Goal: Find specific page/section: Find specific page/section

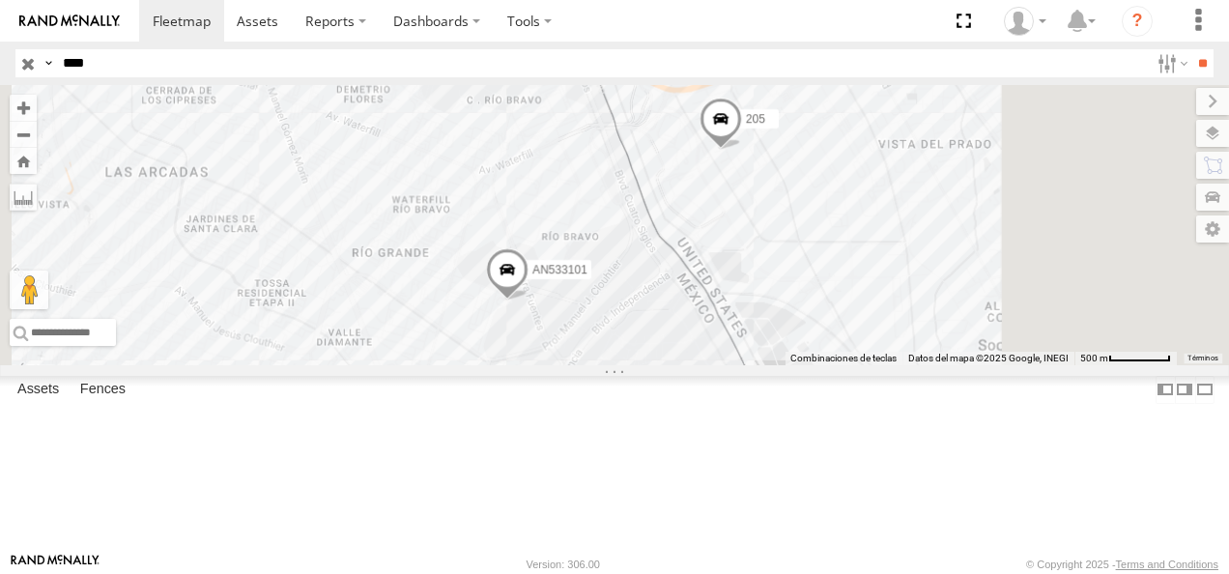
click at [1191, 49] on input "**" at bounding box center [1202, 63] width 22 height 28
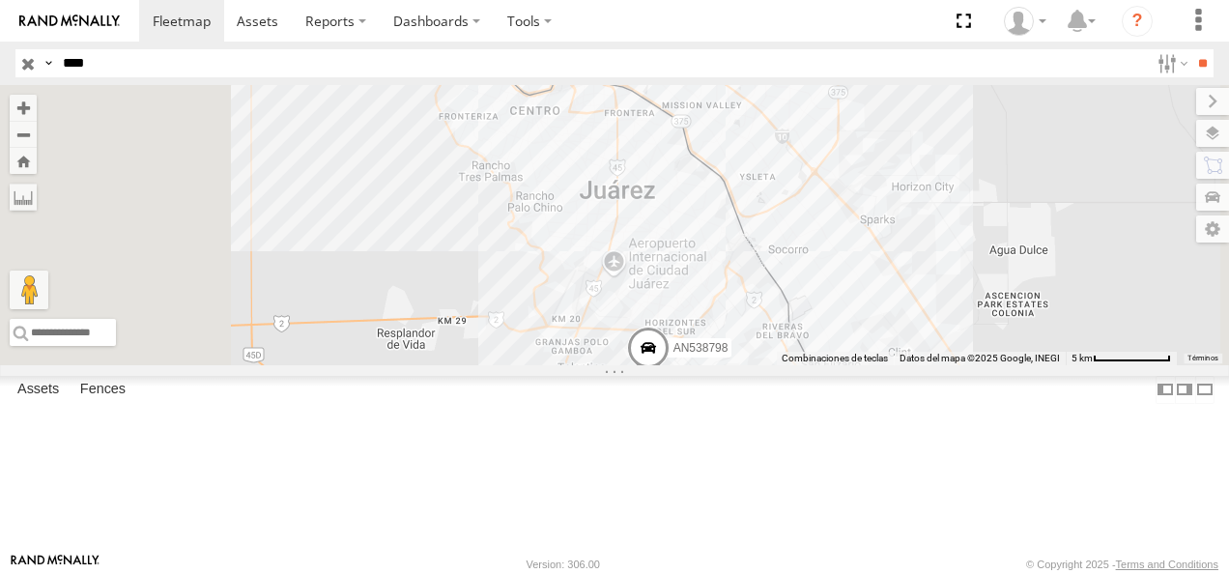
click at [0, 0] on div "8798 FLEX NORTE" at bounding box center [0, 0] width 0 height 0
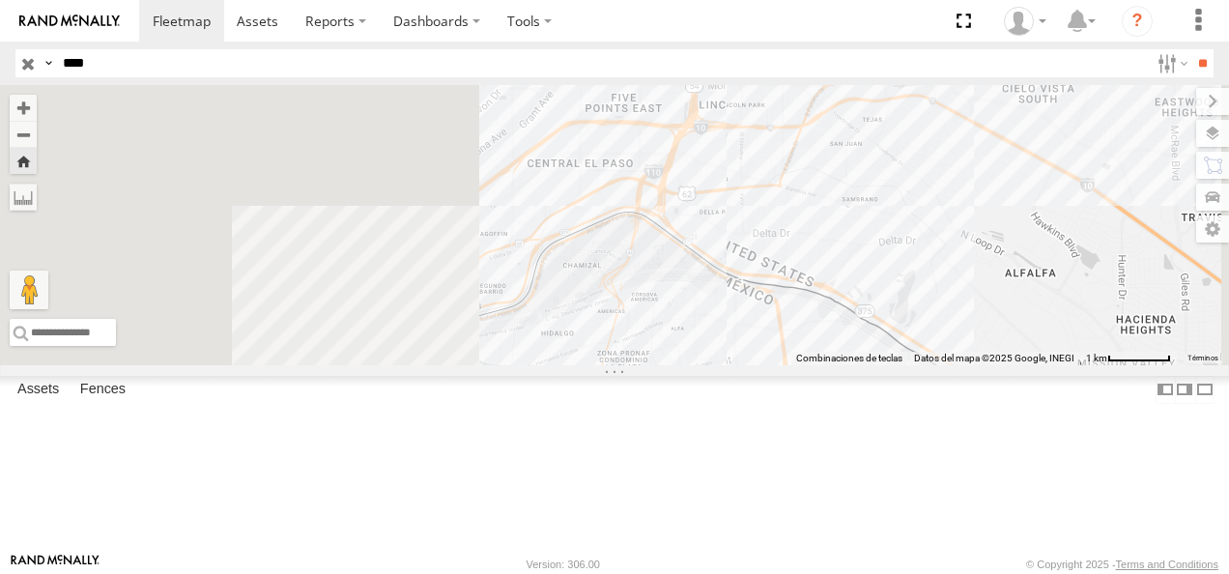
drag, startPoint x: 698, startPoint y: 334, endPoint x: 897, endPoint y: 327, distance: 199.2
click at [897, 327] on div at bounding box center [614, 225] width 1229 height 280
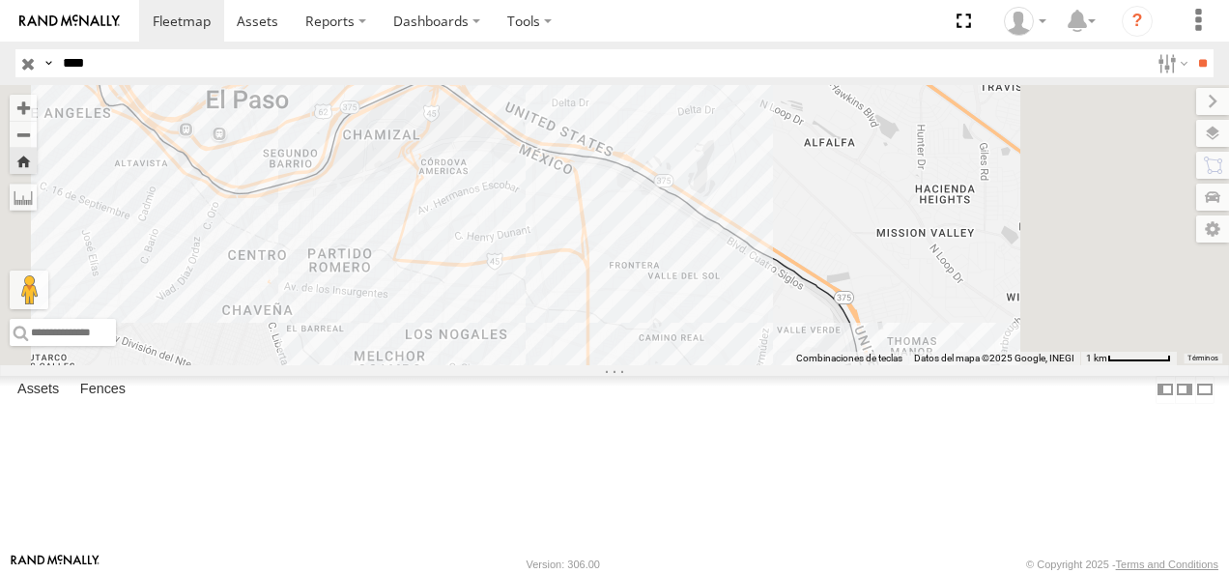
drag, startPoint x: 813, startPoint y: 404, endPoint x: 448, endPoint y: 268, distance: 389.8
click at [457, 274] on main "Para navegar por el mapa con gestos táctiles, tócalo dos veces, mantenlo pulsad…" at bounding box center [614, 319] width 1229 height 468
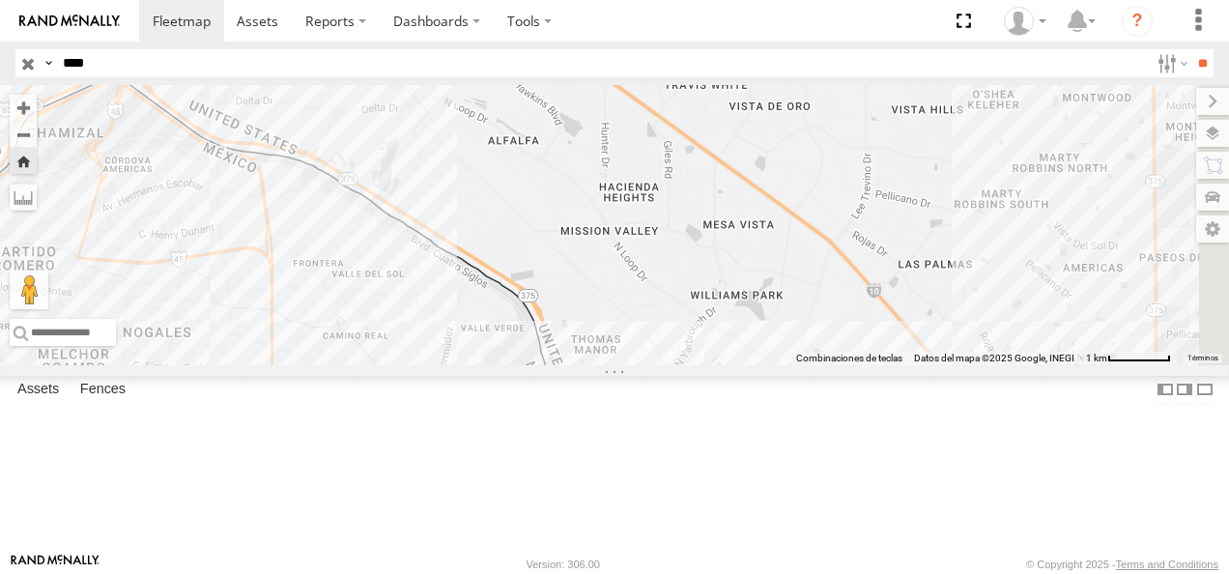
drag, startPoint x: 97, startPoint y: 68, endPoint x: 39, endPoint y: 68, distance: 58.0
click at [39, 68] on div "Search Query Asset ID Asset Label Registration Manufacturer Model VIN Job ID Dr…" at bounding box center [603, 63] width 1176 height 28
click at [1191, 49] on input "**" at bounding box center [1202, 63] width 22 height 28
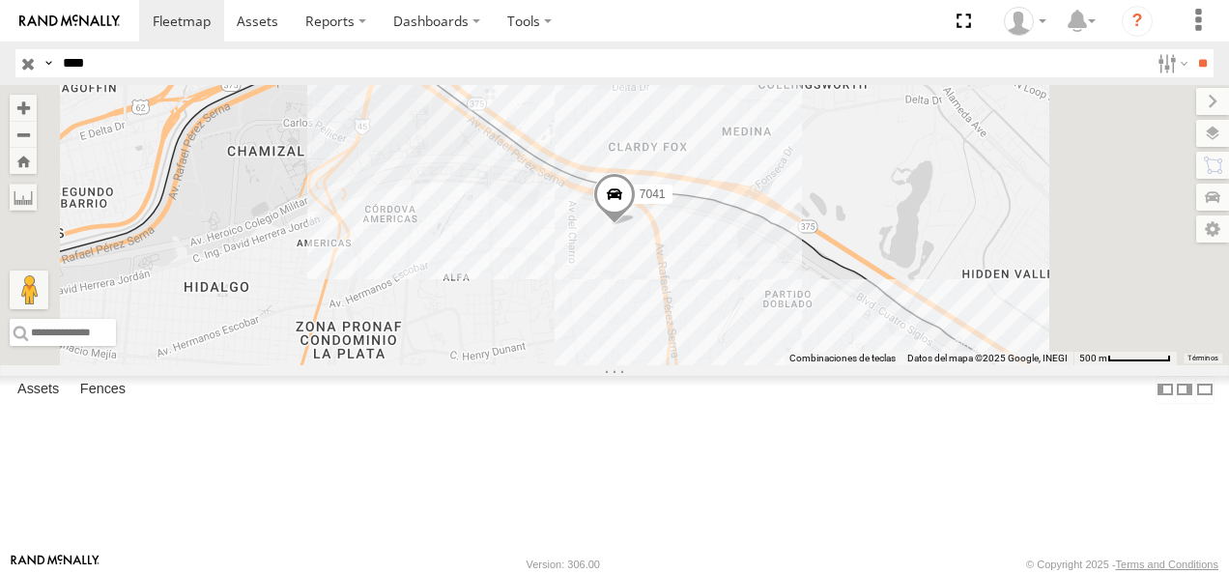
click at [0, 0] on div "7041 FLEX NORTE" at bounding box center [0, 0] width 0 height 0
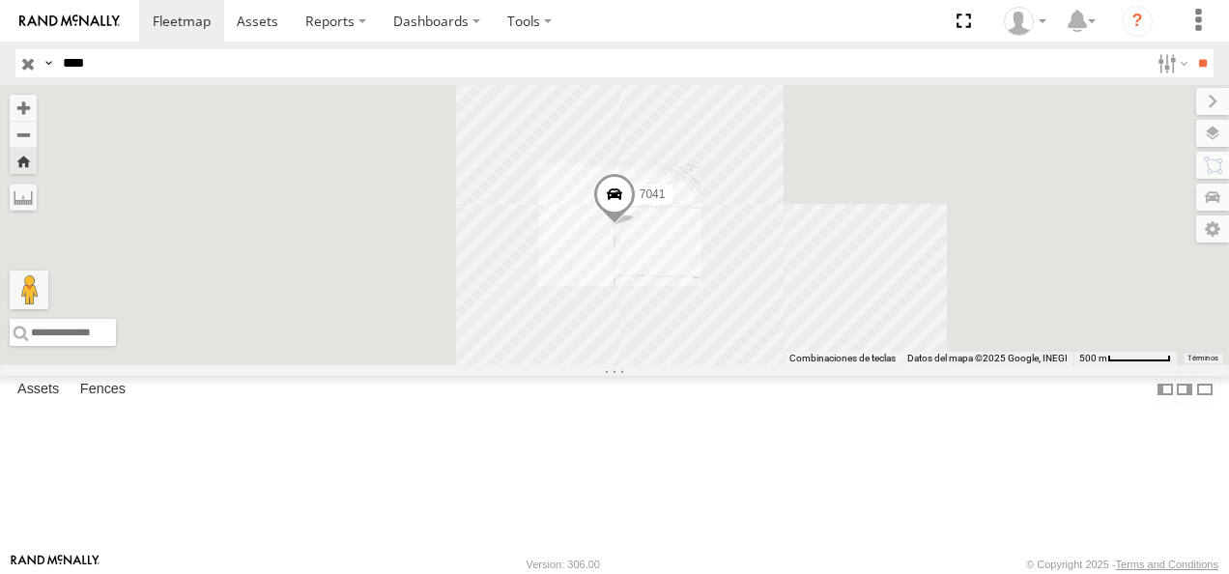
drag, startPoint x: 122, startPoint y: 66, endPoint x: -4, endPoint y: 66, distance: 125.6
click at [0, 66] on html at bounding box center [614, 287] width 1229 height 574
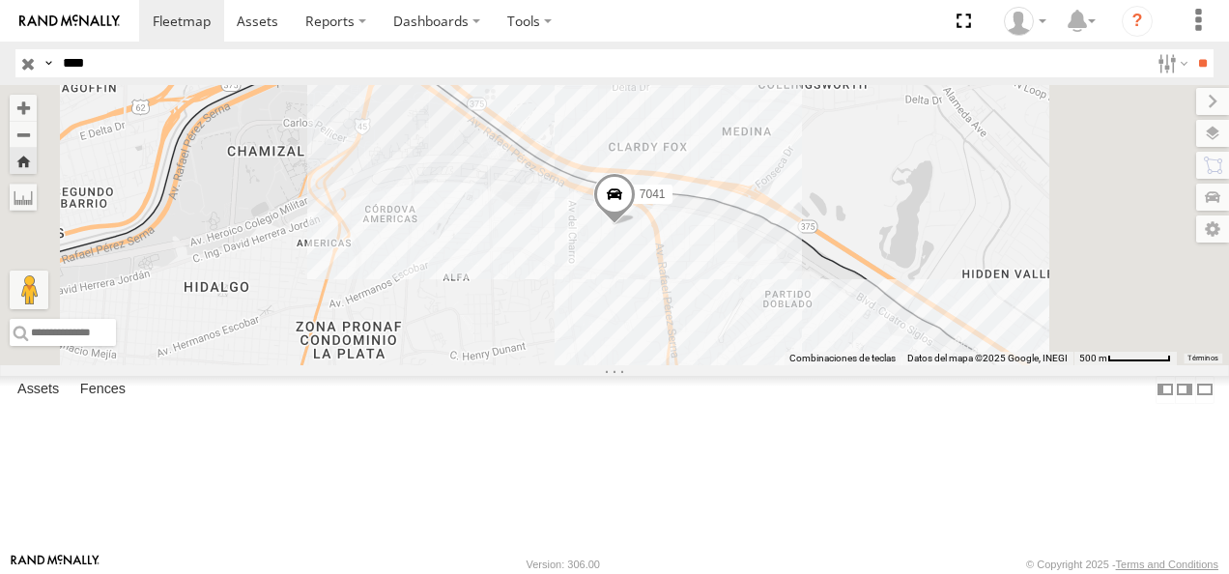
click at [1191, 49] on input "**" at bounding box center [1202, 63] width 22 height 28
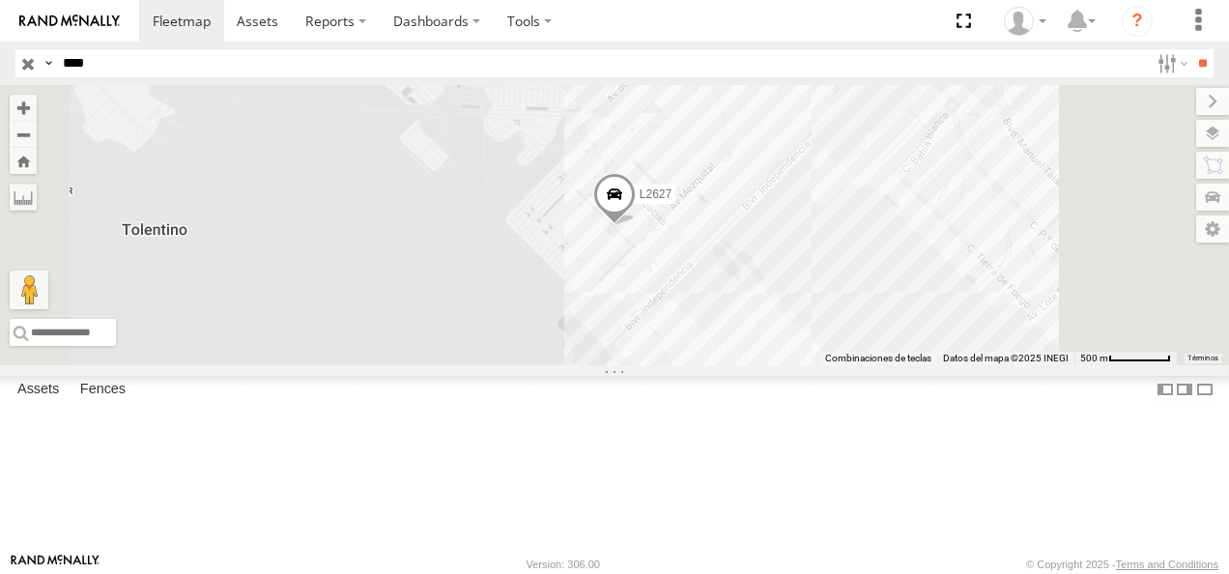
click at [0, 0] on div "FLEX NORTE" at bounding box center [0, 0] width 0 height 0
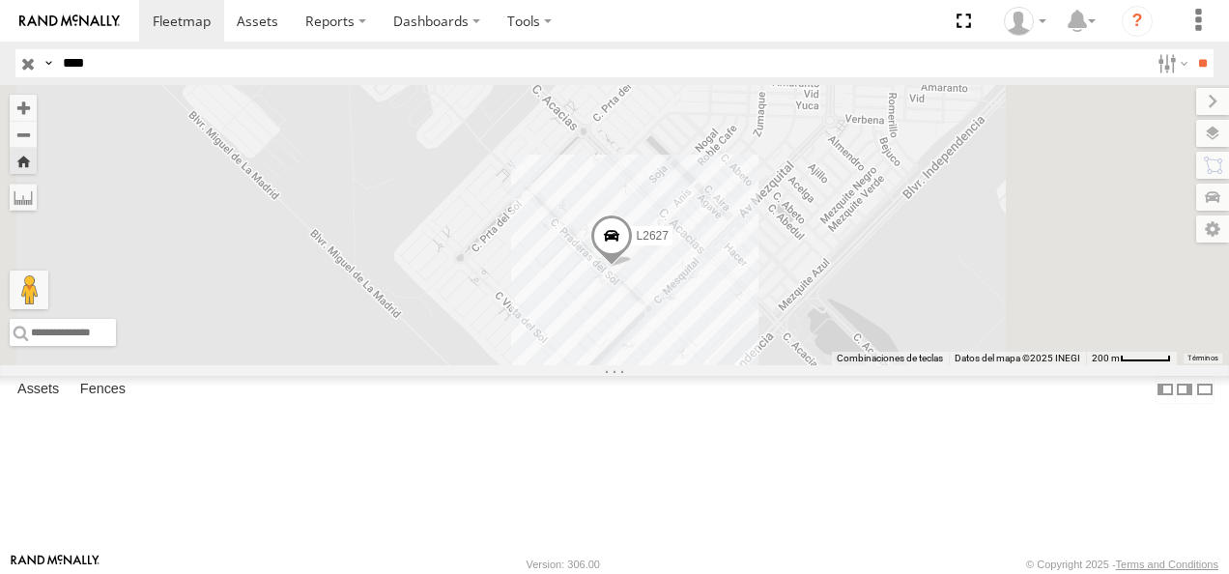
click at [633, 267] on span at bounding box center [611, 240] width 43 height 52
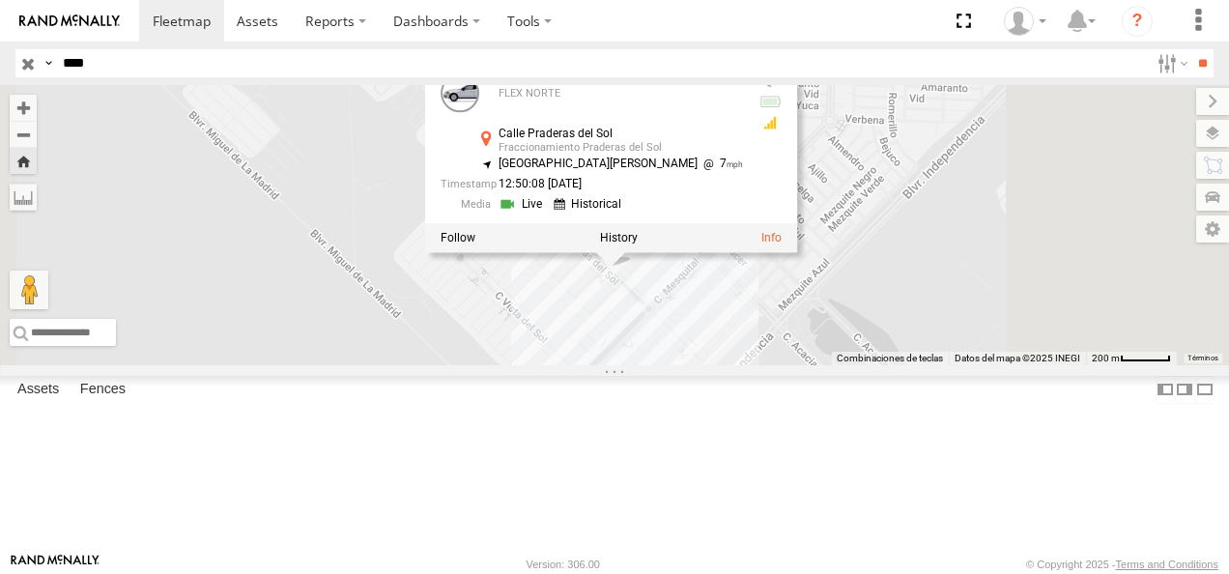
click at [919, 365] on div "L2627 L2627 FLEX NORTE Calle Praderas del Sol Fraccionamiento Praderas del Sol …" at bounding box center [614, 225] width 1229 height 280
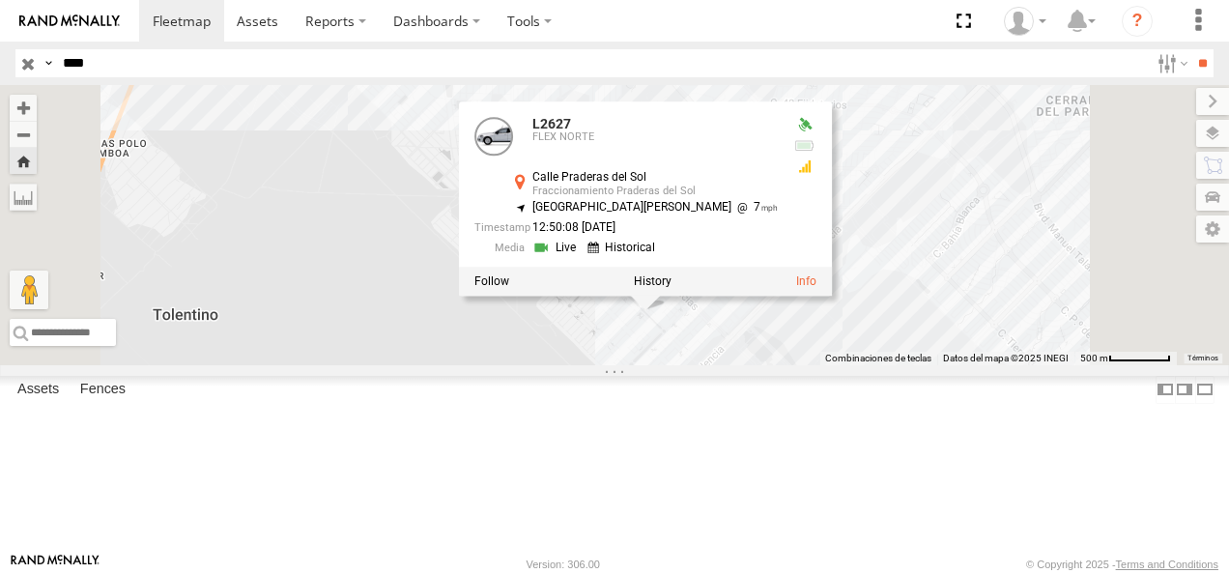
click at [944, 365] on div "L2627 L2627 FLEX NORTE Calle Praderas del Sol Fraccionamiento Praderas del Sol …" at bounding box center [614, 225] width 1229 height 280
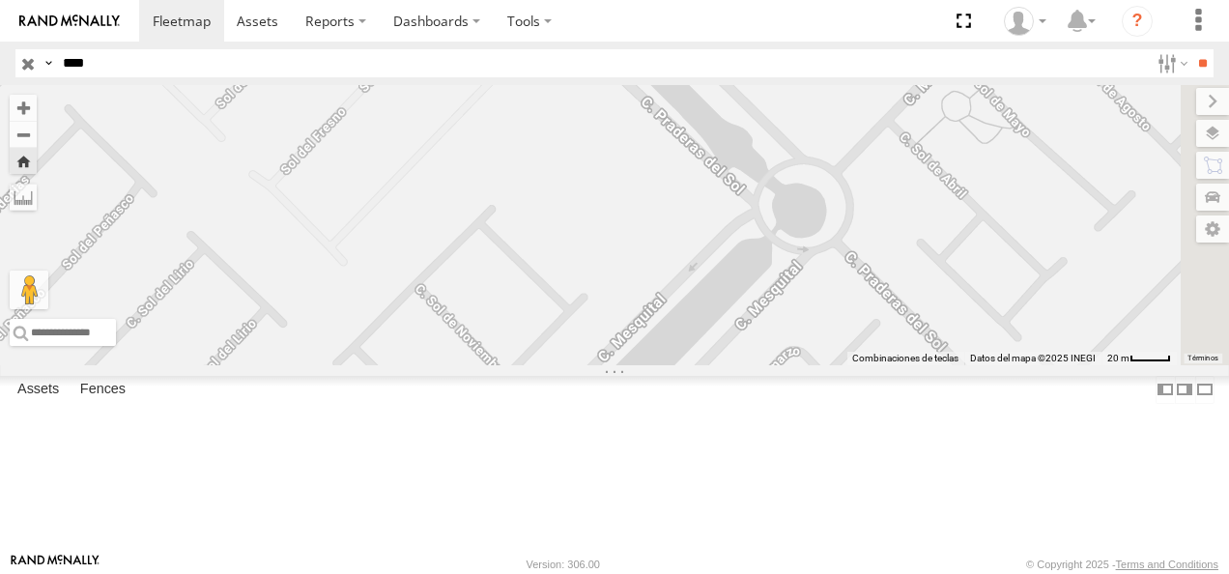
drag, startPoint x: 996, startPoint y: 452, endPoint x: 858, endPoint y: 161, distance: 321.9
click at [858, 161] on div "L2627" at bounding box center [614, 225] width 1229 height 280
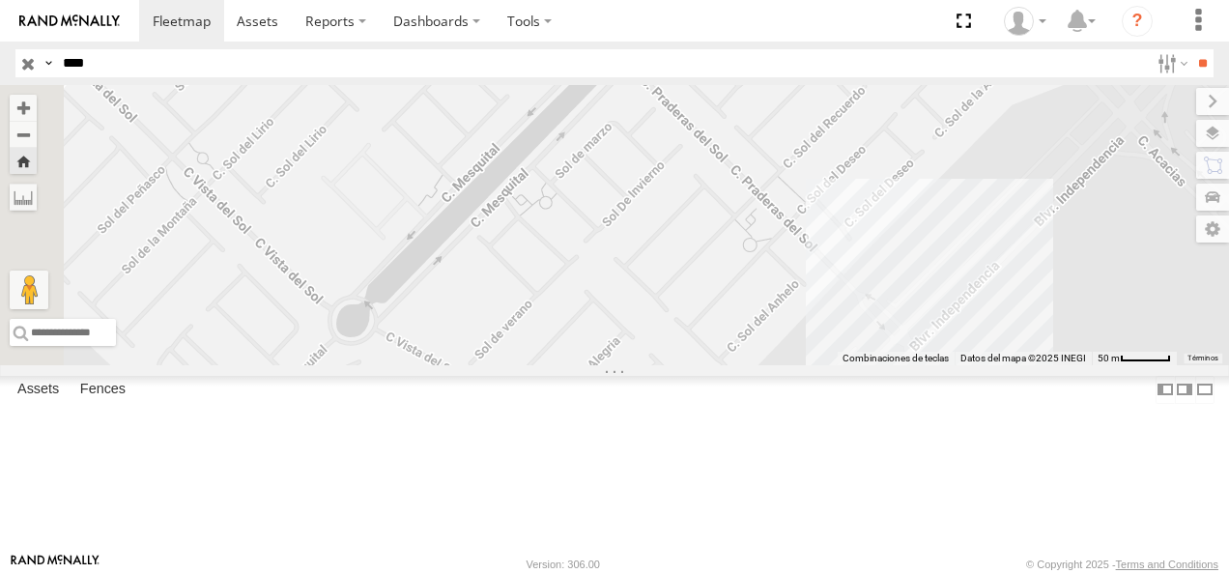
drag, startPoint x: 1005, startPoint y: 440, endPoint x: 908, endPoint y: 372, distance: 117.9
click at [908, 365] on div "L2627" at bounding box center [614, 225] width 1229 height 280
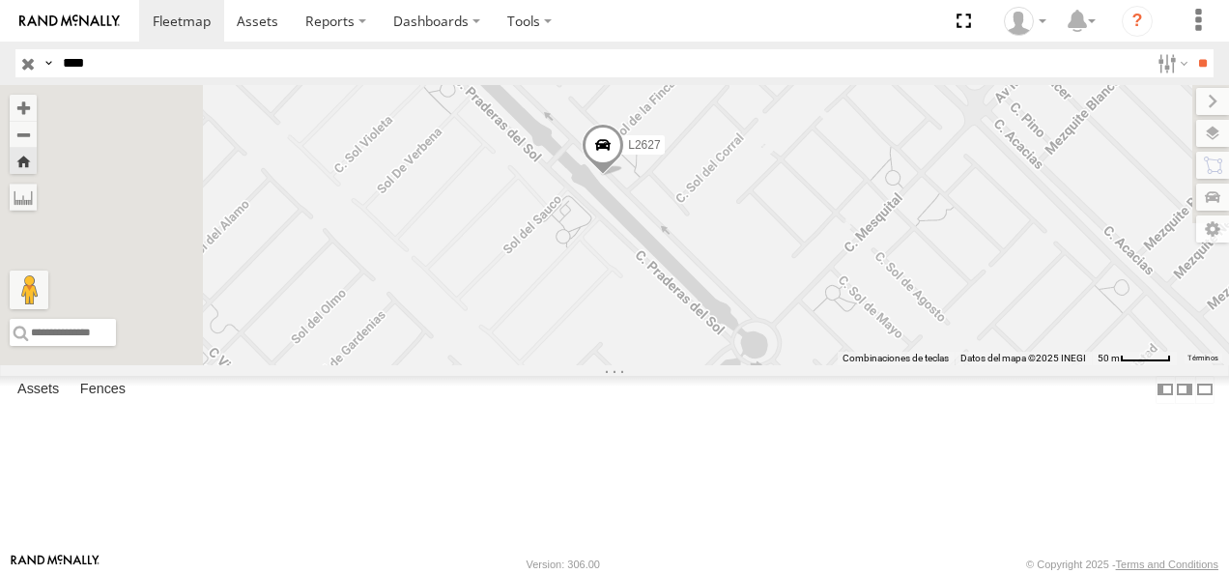
drag, startPoint x: 782, startPoint y: 234, endPoint x: 875, endPoint y: 391, distance: 183.2
click at [875, 365] on div "L2627" at bounding box center [614, 225] width 1229 height 280
click at [87, 62] on input "****" at bounding box center [602, 63] width 1094 height 28
drag, startPoint x: 102, startPoint y: 62, endPoint x: -4, endPoint y: 62, distance: 106.3
click at [0, 62] on html at bounding box center [614, 287] width 1229 height 574
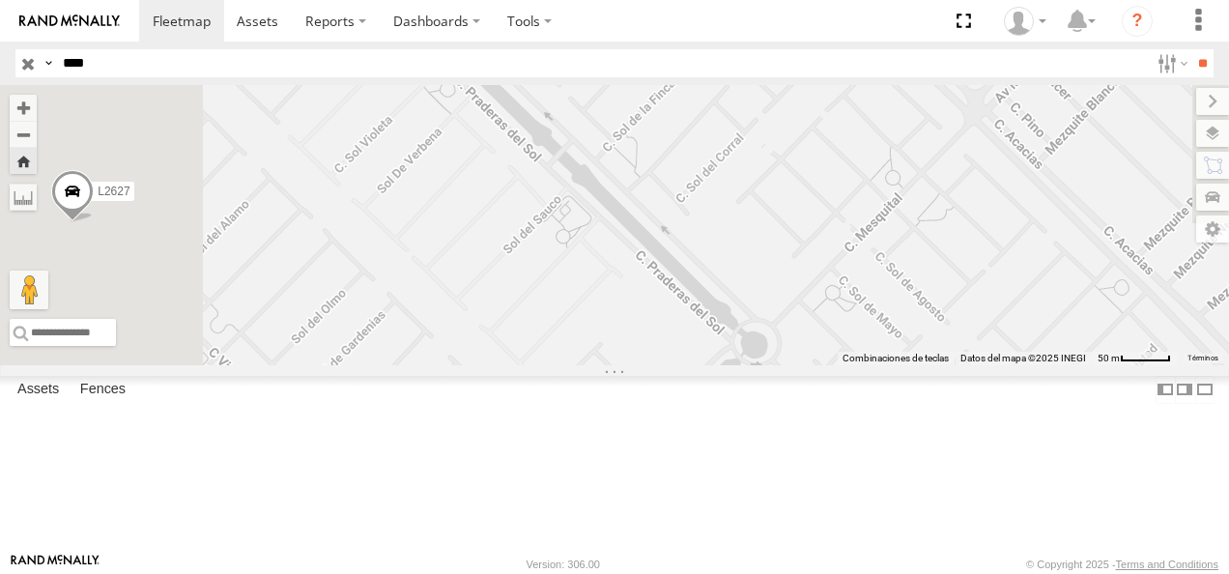
click at [1191, 49] on input "**" at bounding box center [1202, 63] width 22 height 28
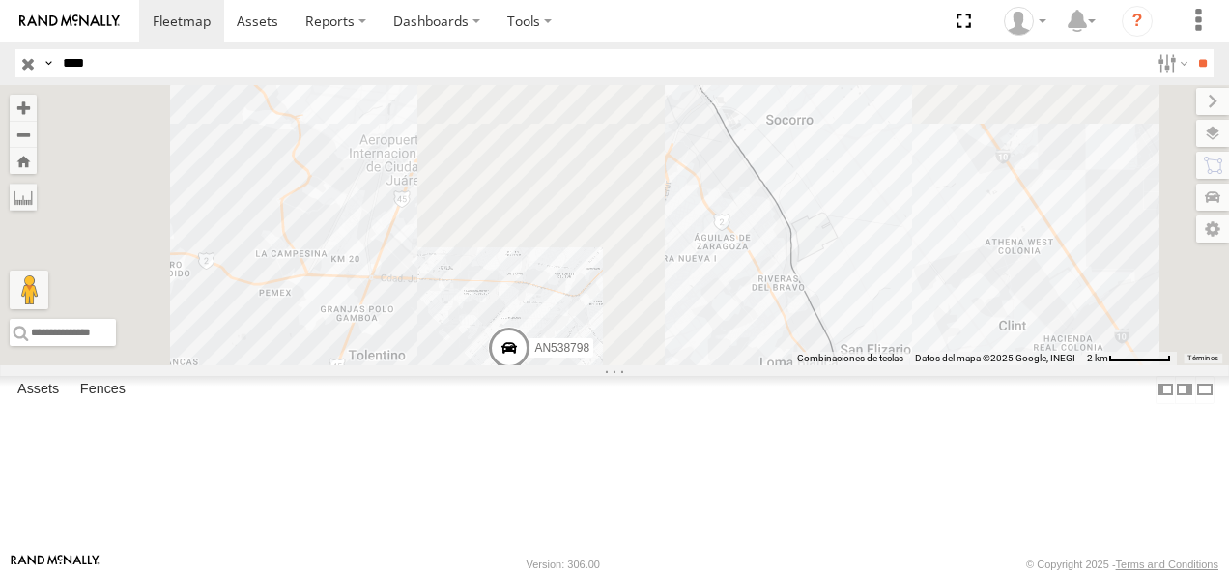
click at [0, 0] on div "FLEX NORTE" at bounding box center [0, 0] width 0 height 0
drag, startPoint x: 104, startPoint y: 67, endPoint x: -4, endPoint y: 67, distance: 108.2
click at [0, 67] on html at bounding box center [614, 287] width 1229 height 574
click at [1191, 49] on input "**" at bounding box center [1202, 63] width 22 height 28
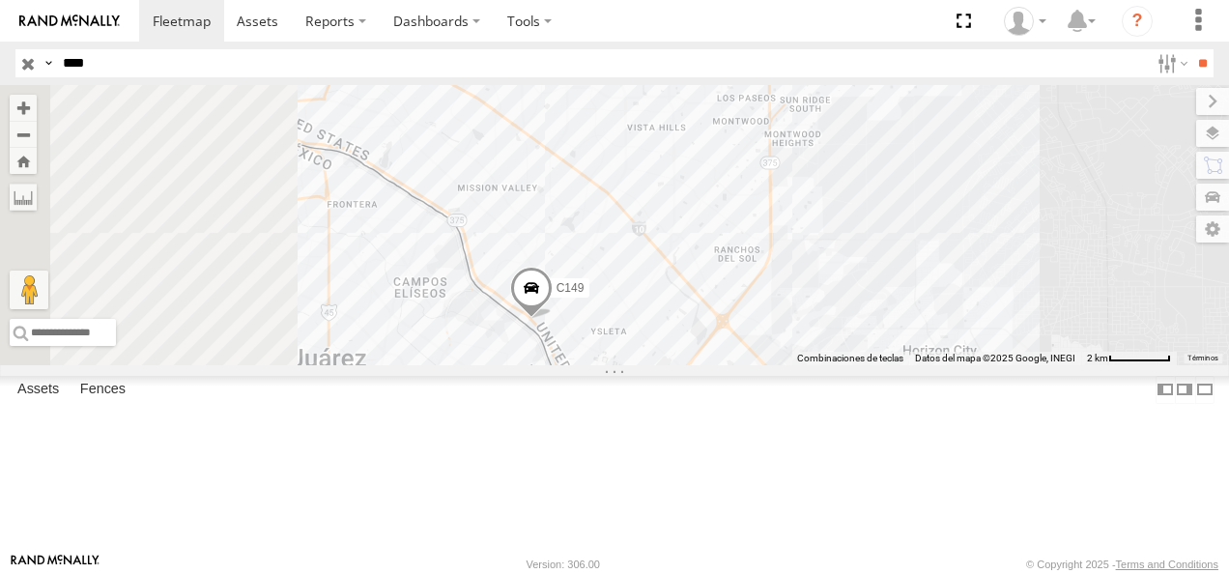
drag, startPoint x: 566, startPoint y: 293, endPoint x: 808, endPoint y: 555, distance: 356.2
click at [808, 555] on body at bounding box center [614, 287] width 1229 height 574
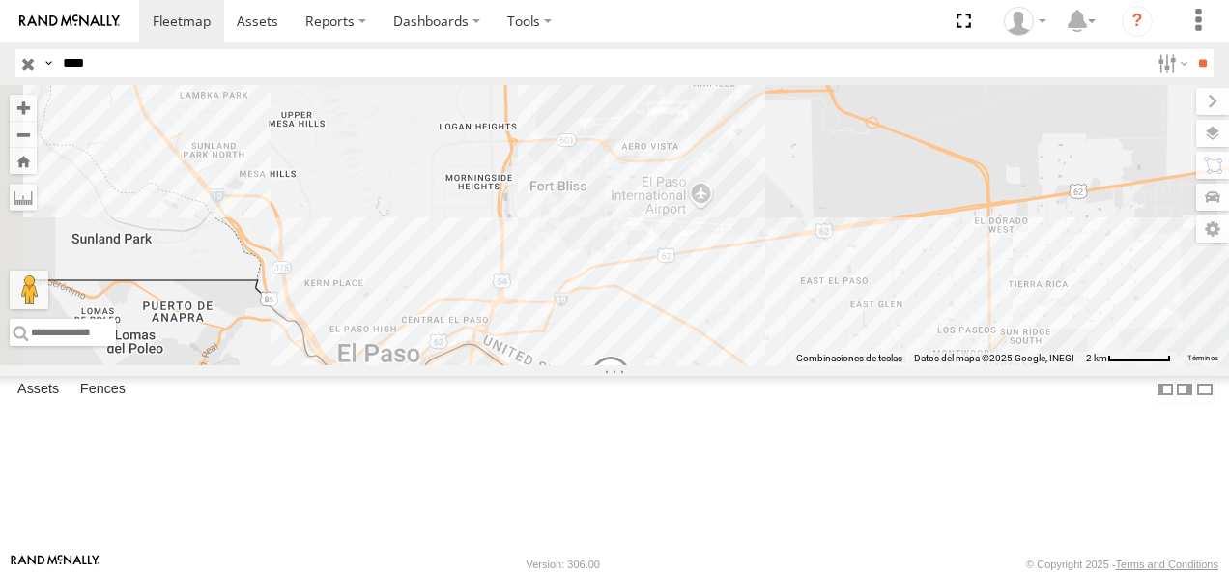
drag, startPoint x: 71, startPoint y: 64, endPoint x: 41, endPoint y: 62, distance: 30.0
click at [43, 63] on div "Search Query Asset ID Asset Label Registration Manufacturer Model VIN Job ID Dr…" at bounding box center [603, 63] width 1176 height 28
click at [1191, 49] on input "**" at bounding box center [1202, 63] width 22 height 28
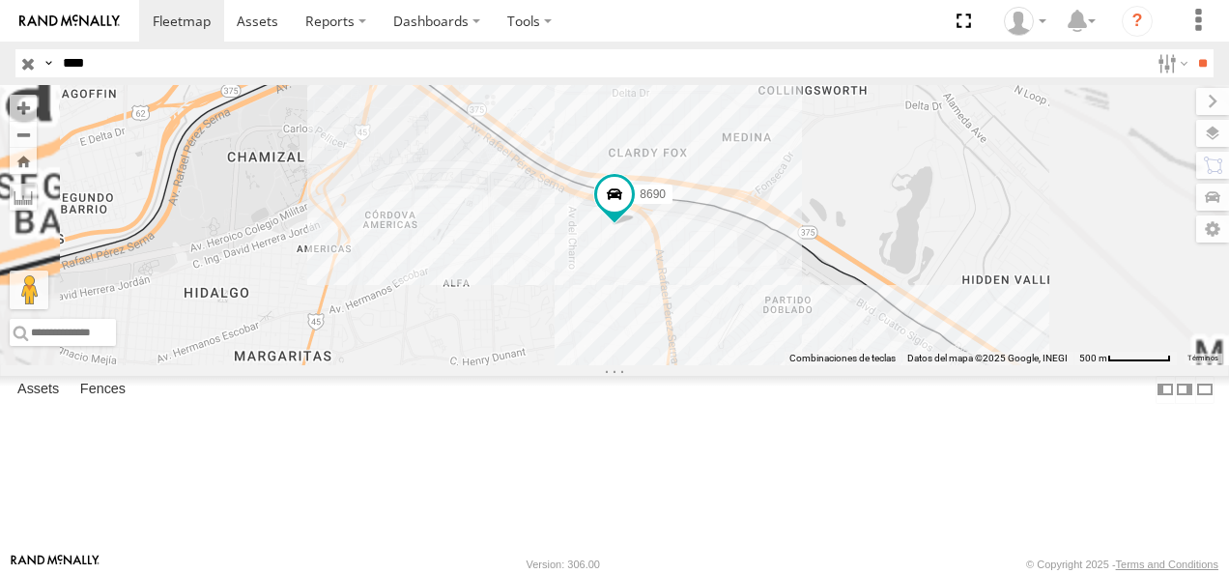
click at [0, 0] on span "Asset" at bounding box center [0, 0] width 0 height 0
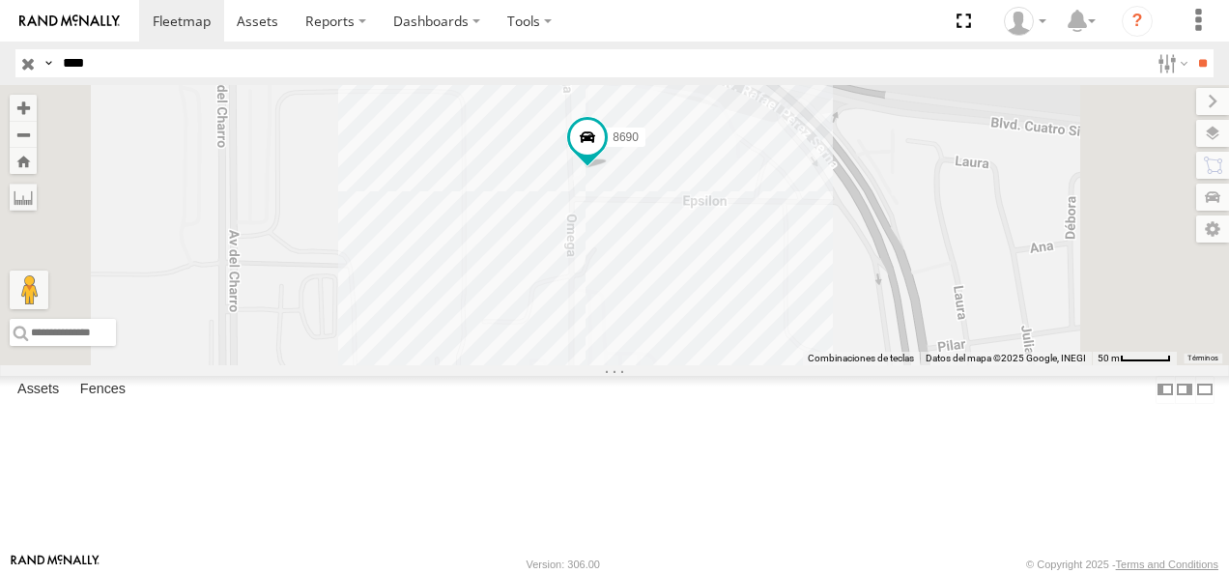
drag, startPoint x: 743, startPoint y: 225, endPoint x: 784, endPoint y: 309, distance: 93.8
click at [784, 309] on div "8690" at bounding box center [614, 225] width 1229 height 280
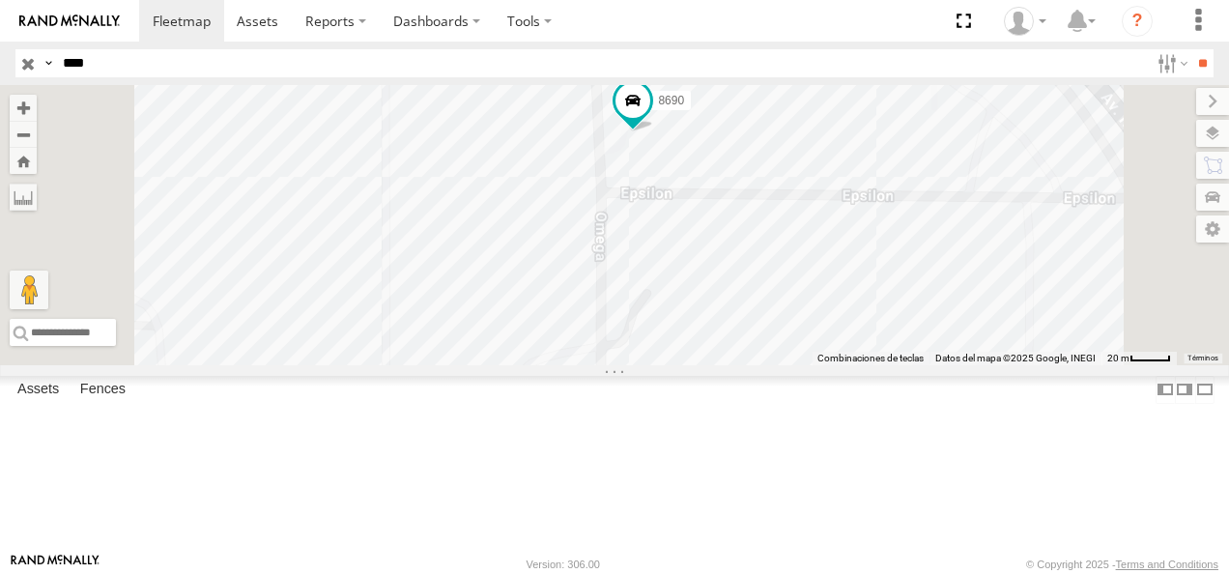
drag, startPoint x: 124, startPoint y: 64, endPoint x: 2, endPoint y: 85, distance: 123.6
click at [2, 85] on body at bounding box center [614, 287] width 1229 height 574
type input "****"
click at [1191, 49] on input "**" at bounding box center [1202, 63] width 22 height 28
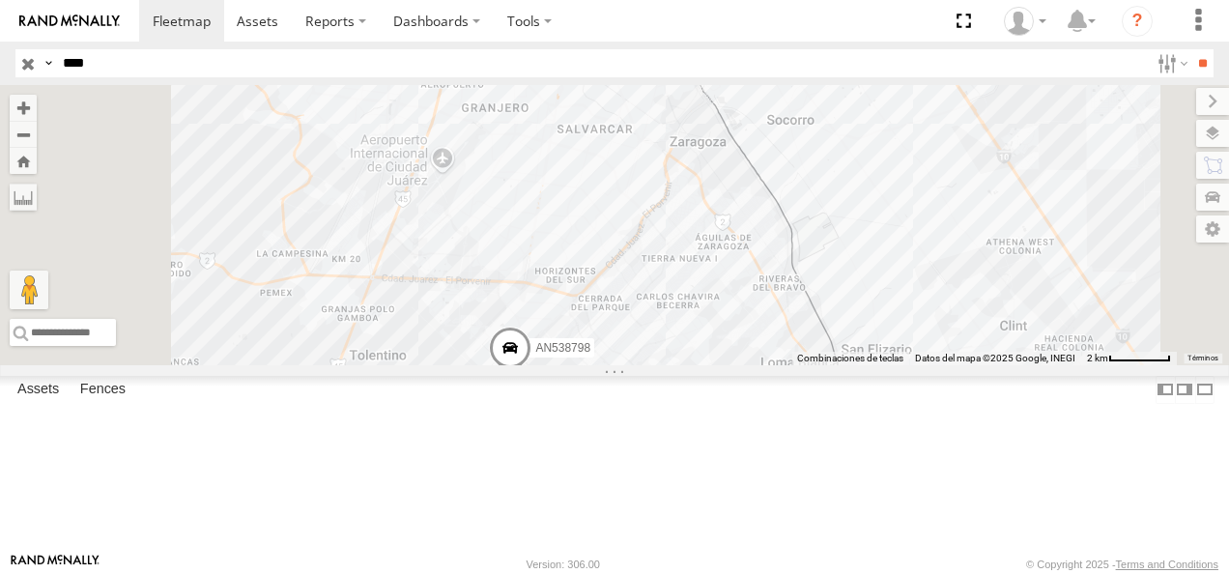
click at [0, 0] on div "8798 FLEX NORTE" at bounding box center [0, 0] width 0 height 0
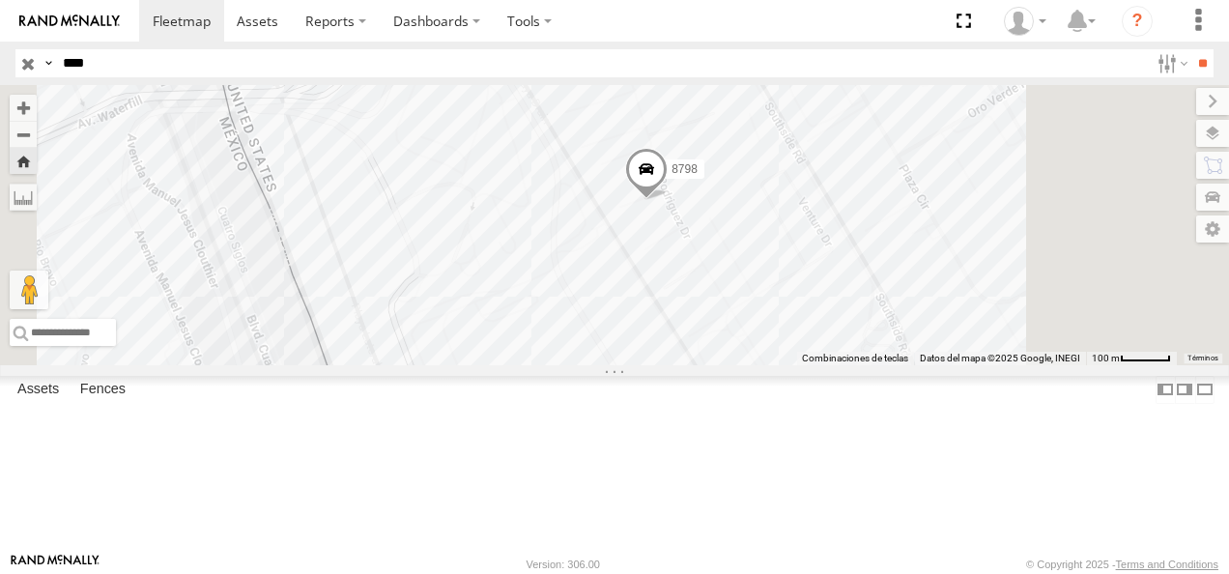
click at [668, 200] on span at bounding box center [646, 174] width 43 height 52
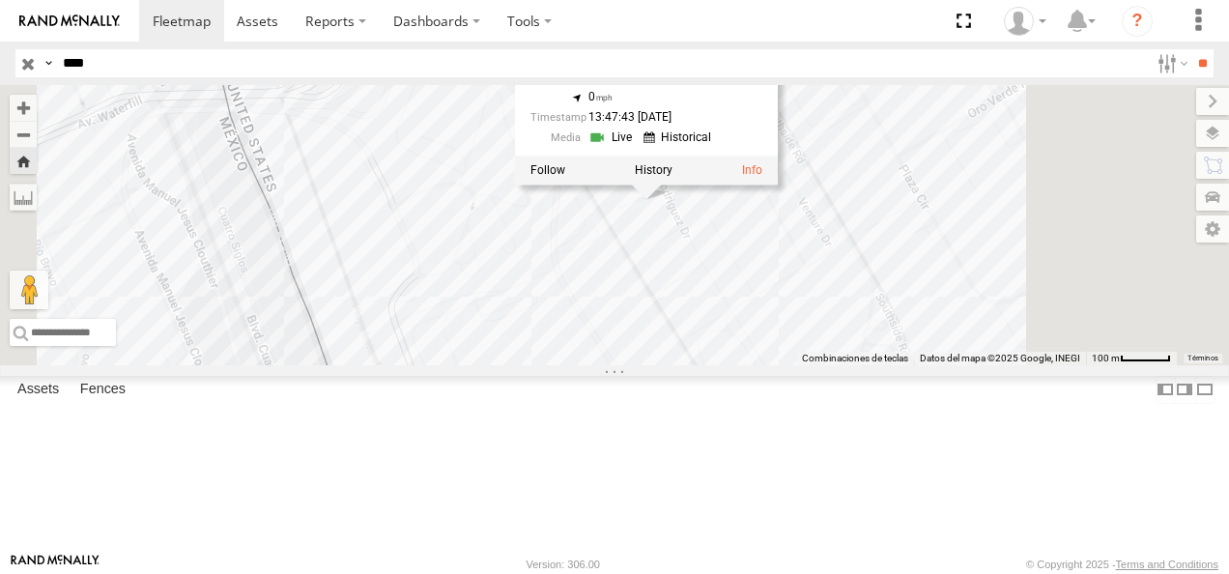
click at [778, 185] on div at bounding box center [646, 171] width 263 height 29
click at [762, 178] on link at bounding box center [752, 171] width 20 height 14
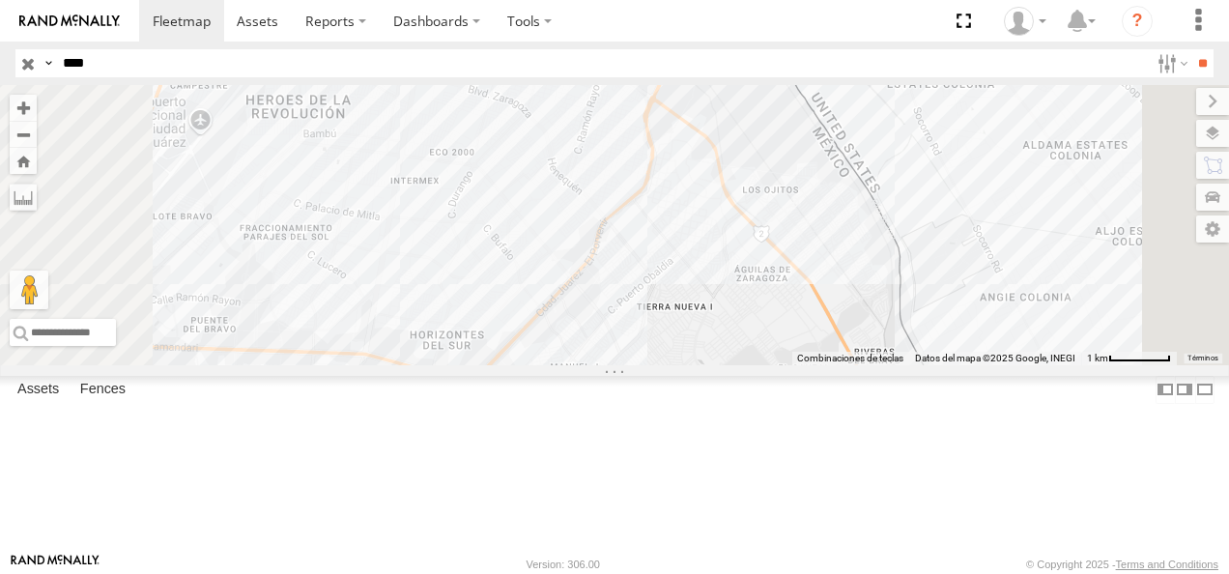
click at [0, 0] on div "FLEX NORTE" at bounding box center [0, 0] width 0 height 0
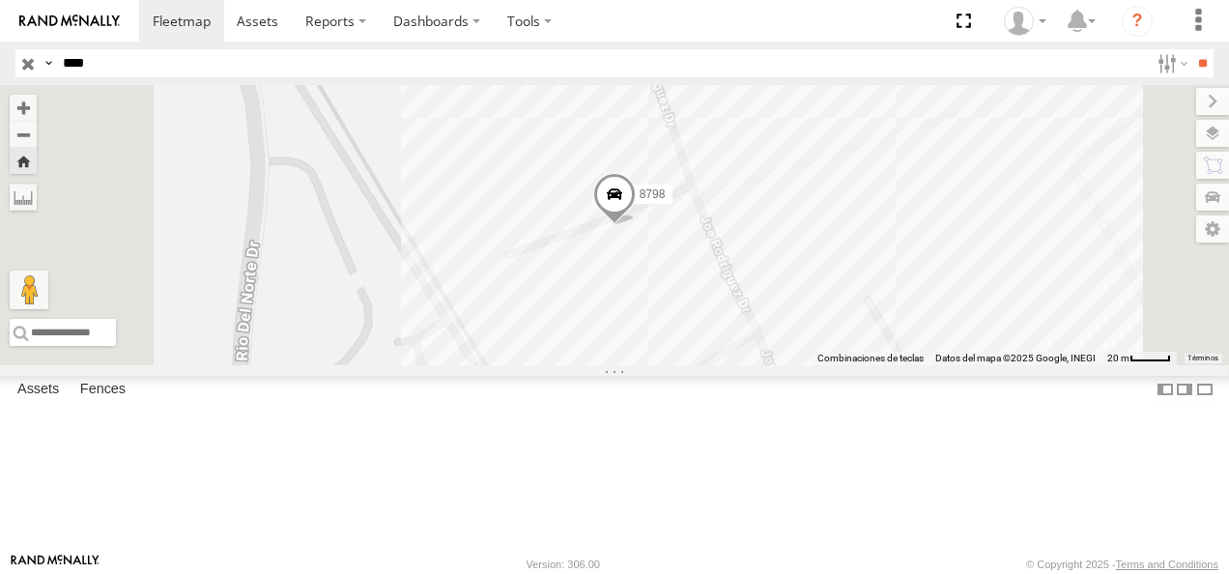
click at [0, 0] on span at bounding box center [0, 0] width 0 height 0
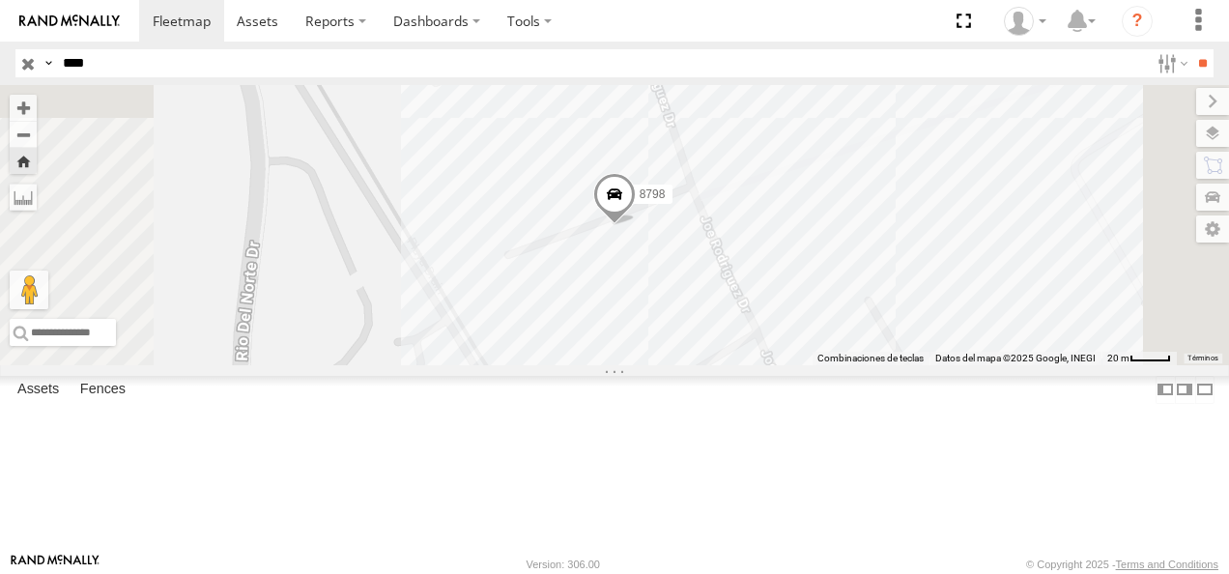
click at [636, 225] on span at bounding box center [614, 199] width 43 height 52
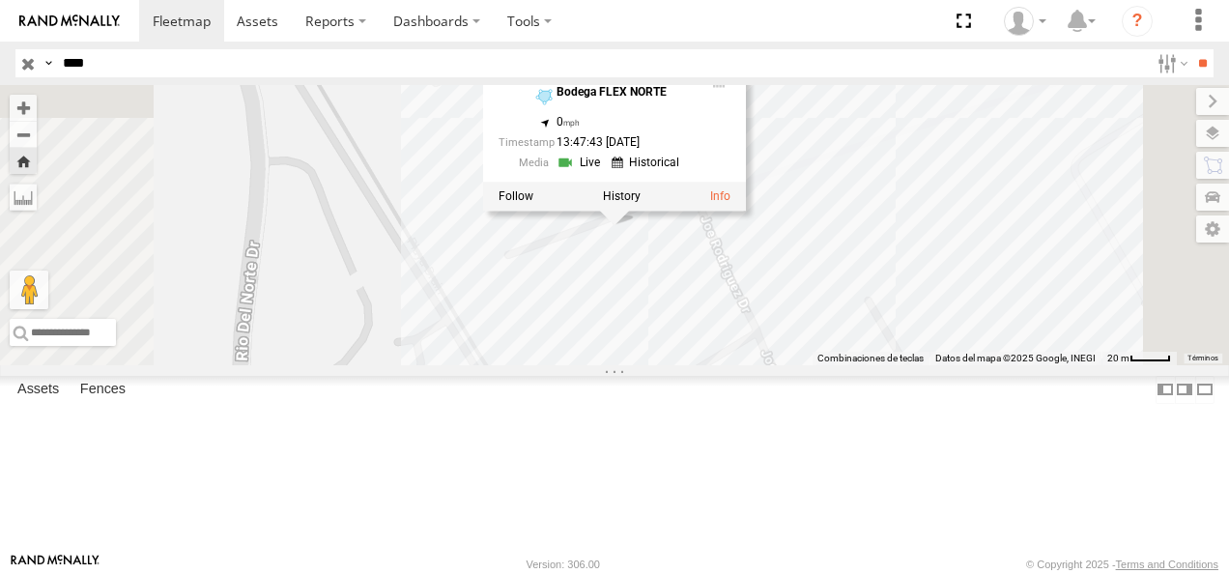
click at [692, 99] on div "Bodega FLEX NORTE" at bounding box center [623, 92] width 135 height 13
click at [692, 116] on div "Bodega FLEX NORTE 31.66924 , -106.32862" at bounding box center [612, 101] width 158 height 30
drag, startPoint x: 129, startPoint y: 65, endPoint x: -4, endPoint y: 71, distance: 133.5
click at [0, 71] on html at bounding box center [614, 287] width 1229 height 574
click at [1191, 49] on input "**" at bounding box center [1202, 63] width 22 height 28
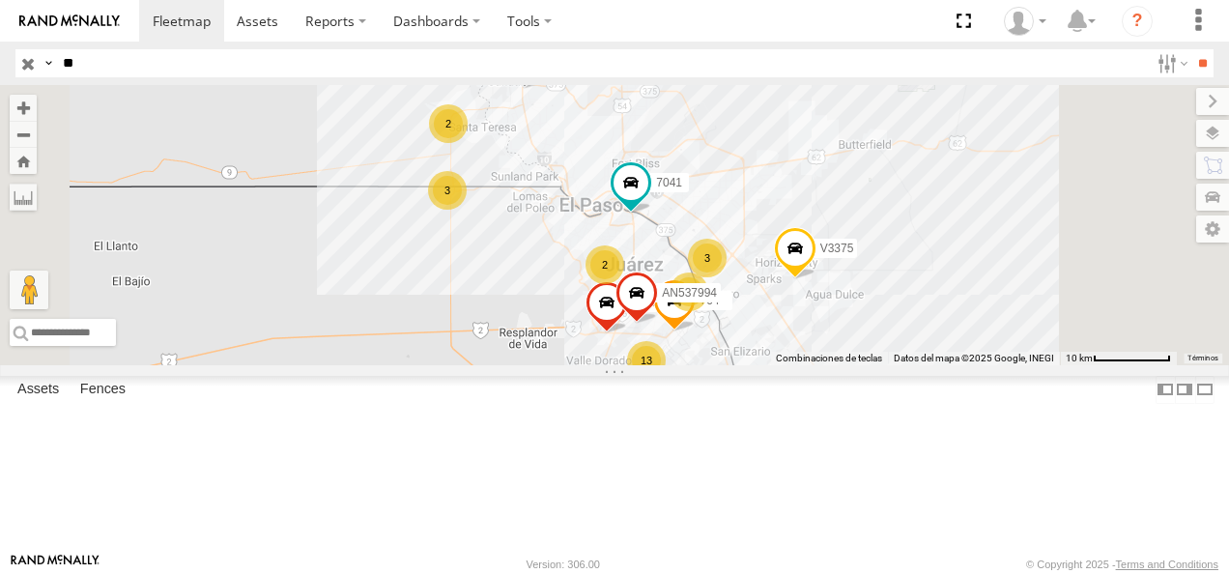
drag, startPoint x: 81, startPoint y: 69, endPoint x: 47, endPoint y: 67, distance: 33.9
click at [47, 67] on div "Search Query Asset ID Asset Label Registration Manufacturer Model VIN Job ID Dr…" at bounding box center [603, 63] width 1176 height 28
click at [1191, 49] on input "**" at bounding box center [1202, 63] width 22 height 28
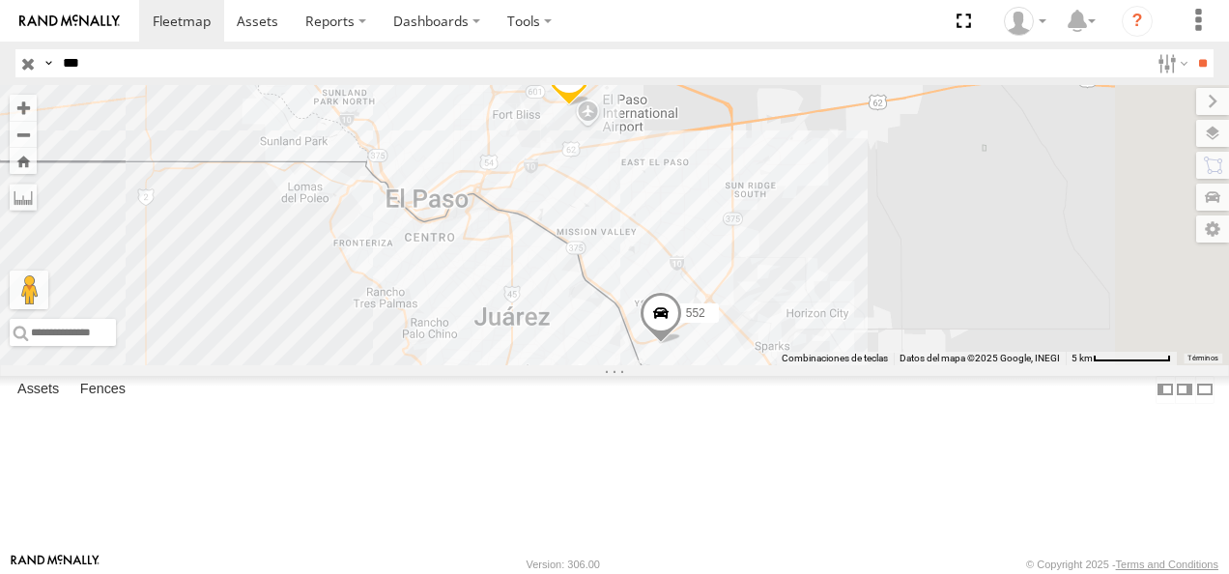
click at [0, 0] on div "552" at bounding box center [0, 0] width 0 height 0
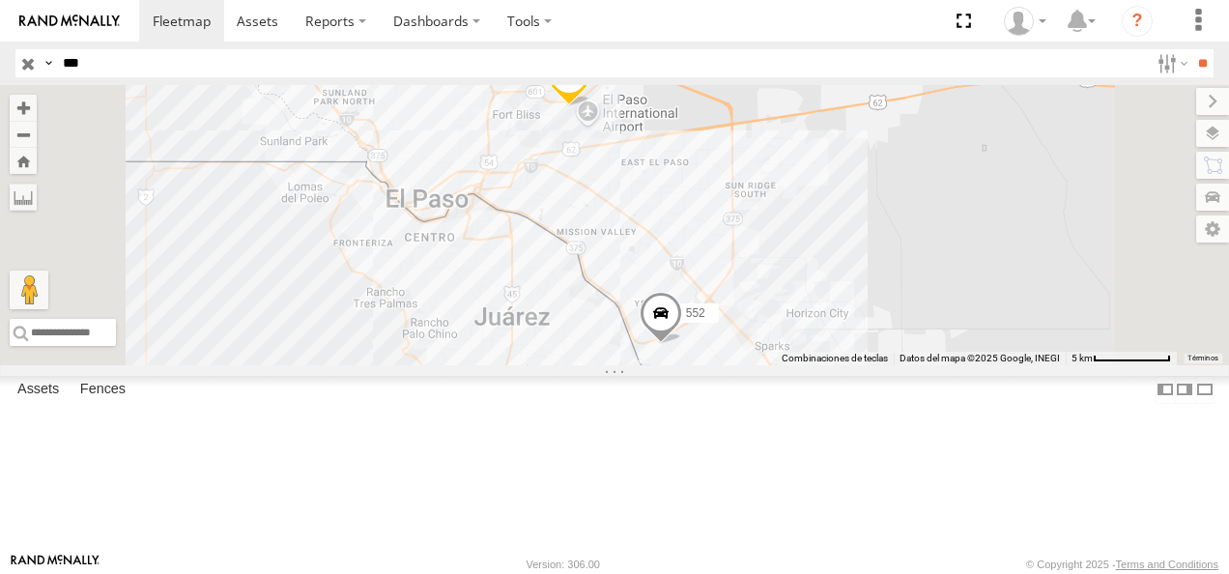
drag, startPoint x: 74, startPoint y: 58, endPoint x: -4, endPoint y: 49, distance: 78.7
click at [0, 49] on html at bounding box center [614, 287] width 1229 height 574
click at [1191, 49] on input "**" at bounding box center [1202, 63] width 22 height 28
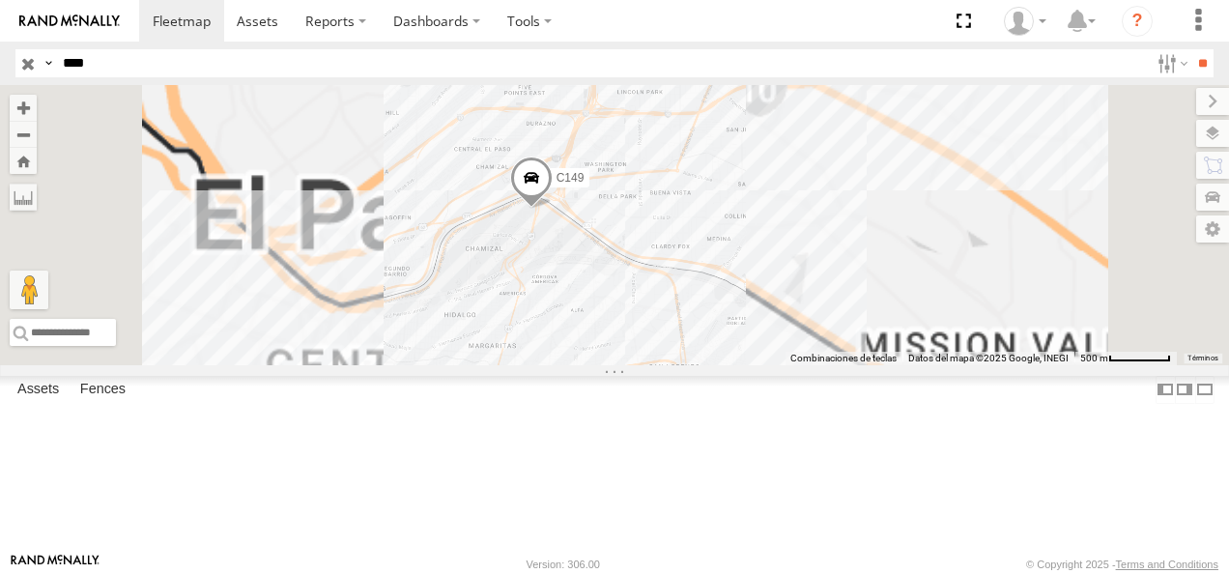
click at [0, 0] on div "C149" at bounding box center [0, 0] width 0 height 0
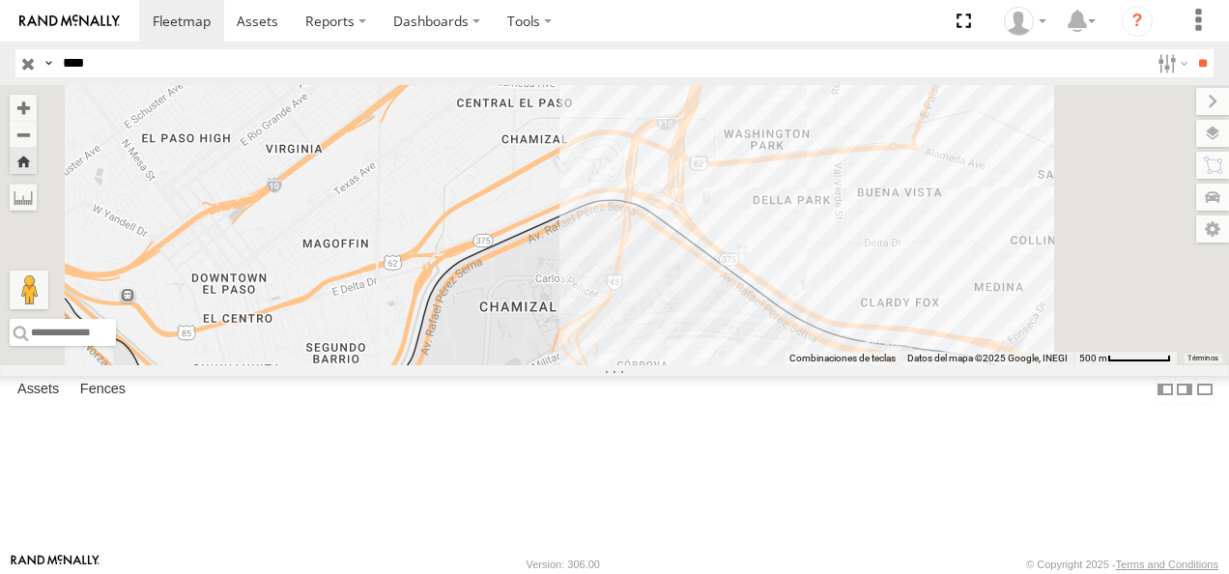
drag, startPoint x: 122, startPoint y: 63, endPoint x: 0, endPoint y: 82, distance: 123.2
click at [0, 82] on header "Search Query Asset ID Asset Label Registration Manufacturer Model VIN Job ID" at bounding box center [614, 63] width 1229 height 43
click at [1191, 49] on input "**" at bounding box center [1202, 63] width 22 height 28
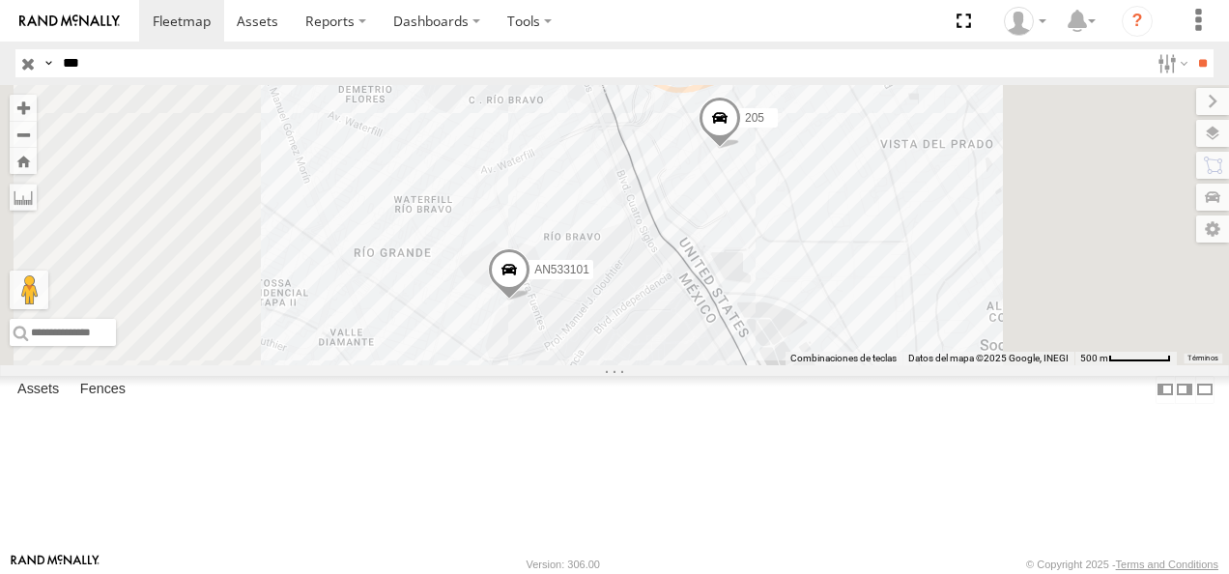
click at [0, 0] on div "205" at bounding box center [0, 0] width 0 height 0
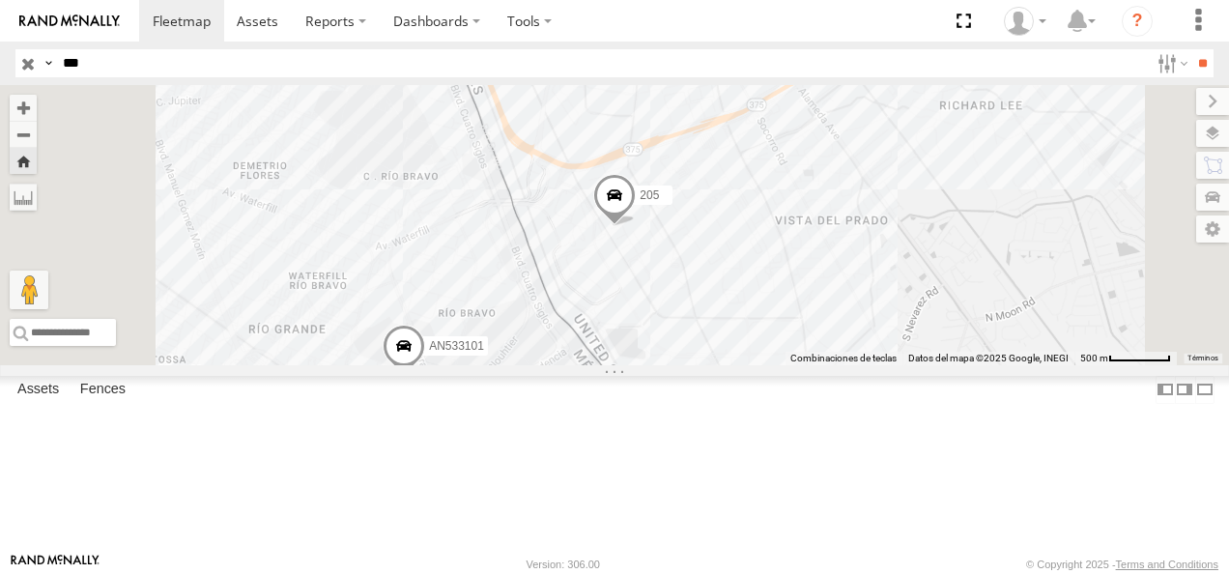
drag, startPoint x: 115, startPoint y: 81, endPoint x: 60, endPoint y: 71, distance: 56.1
click at [60, 71] on header "Search Query Asset ID Asset Label Registration Manufacturer Model VIN Job ID" at bounding box center [614, 63] width 1229 height 43
click at [8, 73] on header "Search Query Asset ID Asset Label Registration Manufacturer Model VIN Job ID" at bounding box center [614, 63] width 1229 height 43
click at [1191, 49] on input "**" at bounding box center [1202, 63] width 22 height 28
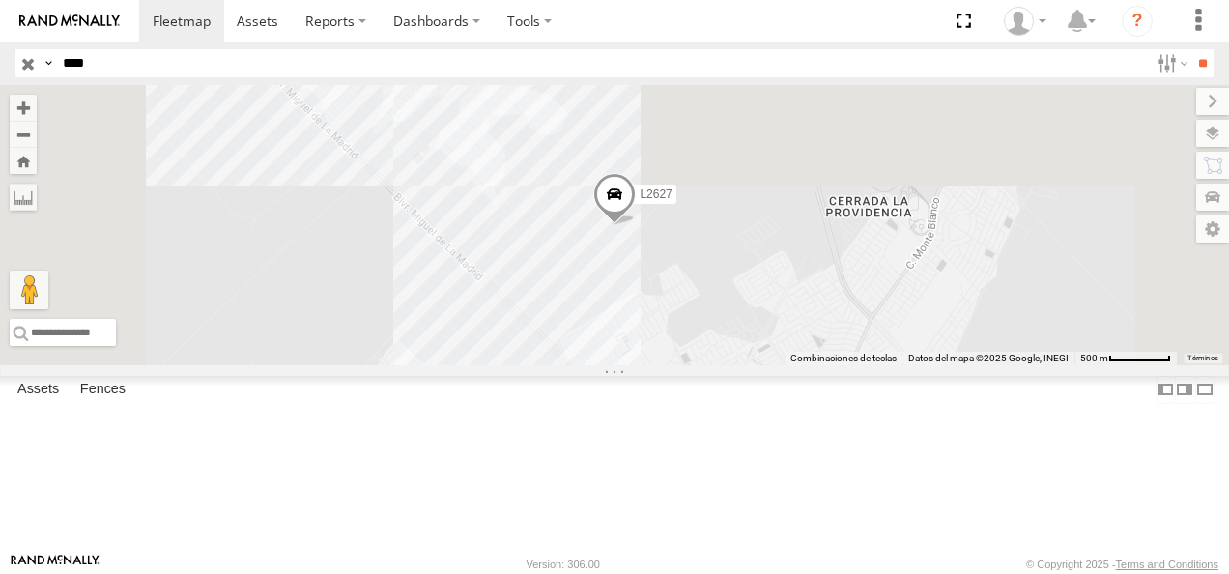
click at [0, 0] on div "FLEX NORTE" at bounding box center [0, 0] width 0 height 0
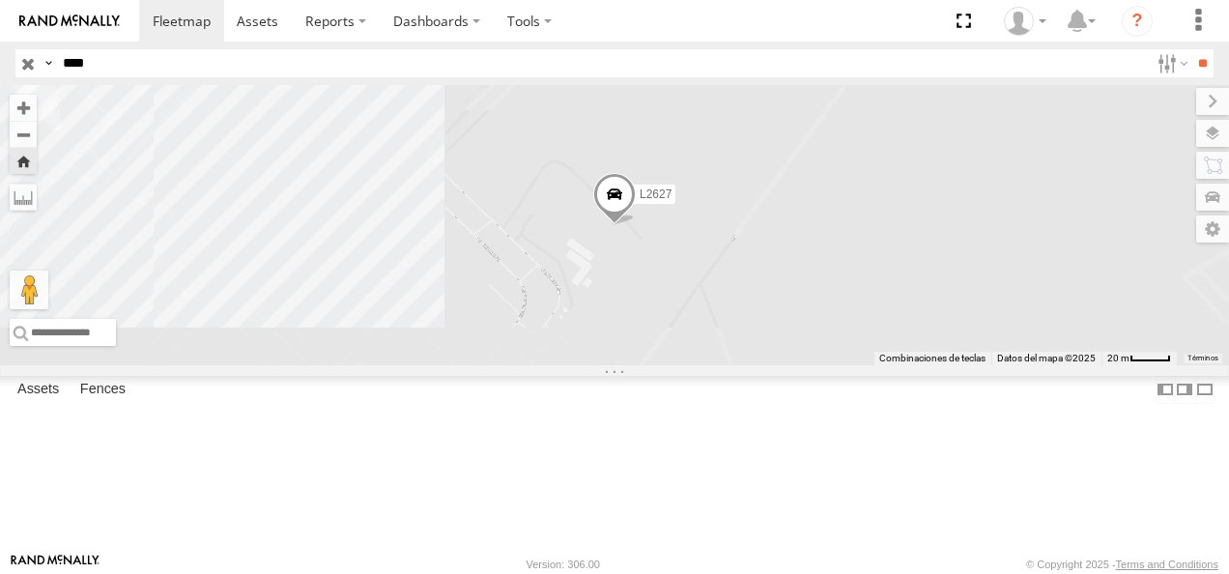
drag, startPoint x: 111, startPoint y: 70, endPoint x: 10, endPoint y: 62, distance: 101.7
click at [10, 62] on header "Search Query Asset ID Asset Label Registration Manufacturer Model VIN Job ID" at bounding box center [614, 63] width 1229 height 43
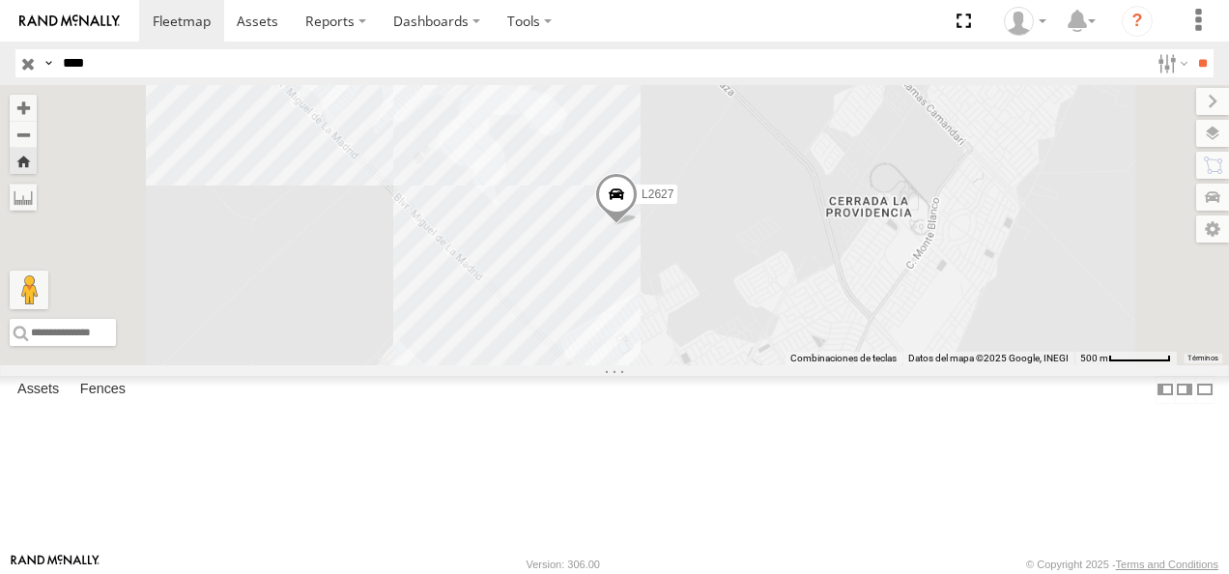
click at [1191, 49] on input "**" at bounding box center [1202, 63] width 22 height 28
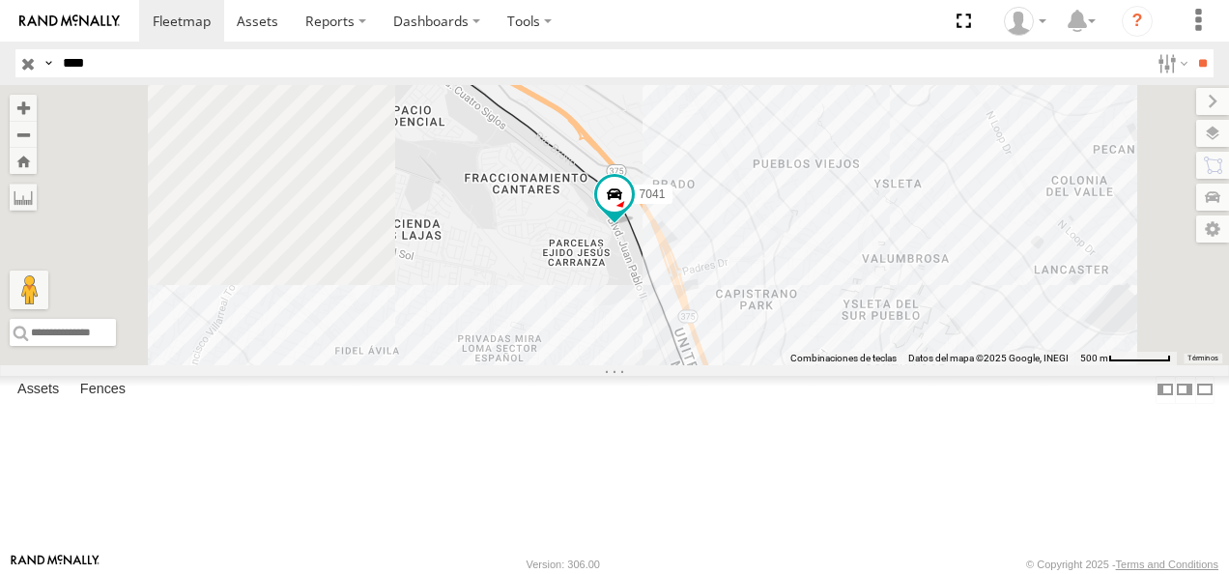
click at [0, 0] on div "FLEX NORTE" at bounding box center [0, 0] width 0 height 0
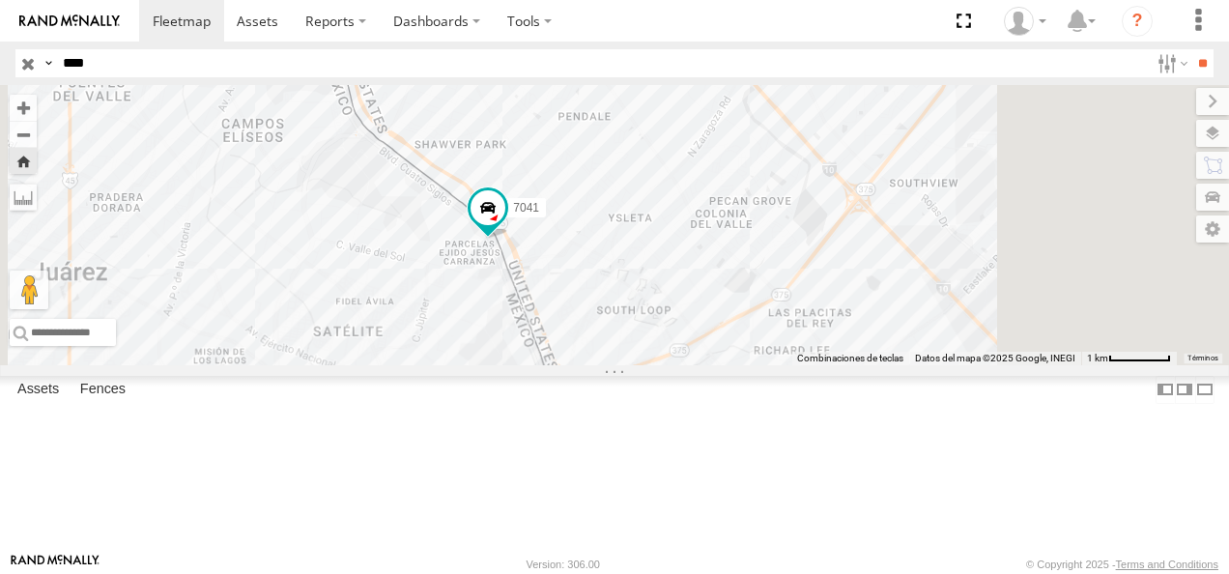
drag, startPoint x: 774, startPoint y: 395, endPoint x: 697, endPoint y: 379, distance: 78.1
click at [697, 365] on div "7041" at bounding box center [614, 225] width 1229 height 280
drag, startPoint x: 100, startPoint y: 58, endPoint x: -4, endPoint y: 73, distance: 105.5
click at [0, 73] on html at bounding box center [614, 287] width 1229 height 574
click at [1191, 49] on input "**" at bounding box center [1202, 63] width 22 height 28
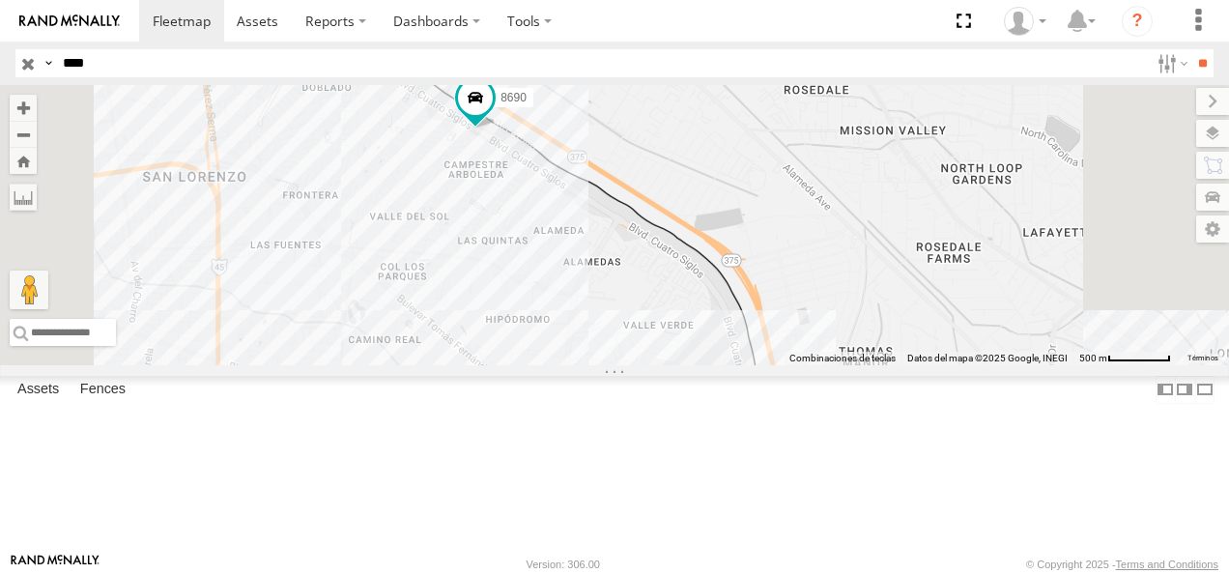
drag, startPoint x: 827, startPoint y: 406, endPoint x: 674, endPoint y: 291, distance: 191.1
click at [674, 291] on div "8690" at bounding box center [614, 225] width 1229 height 280
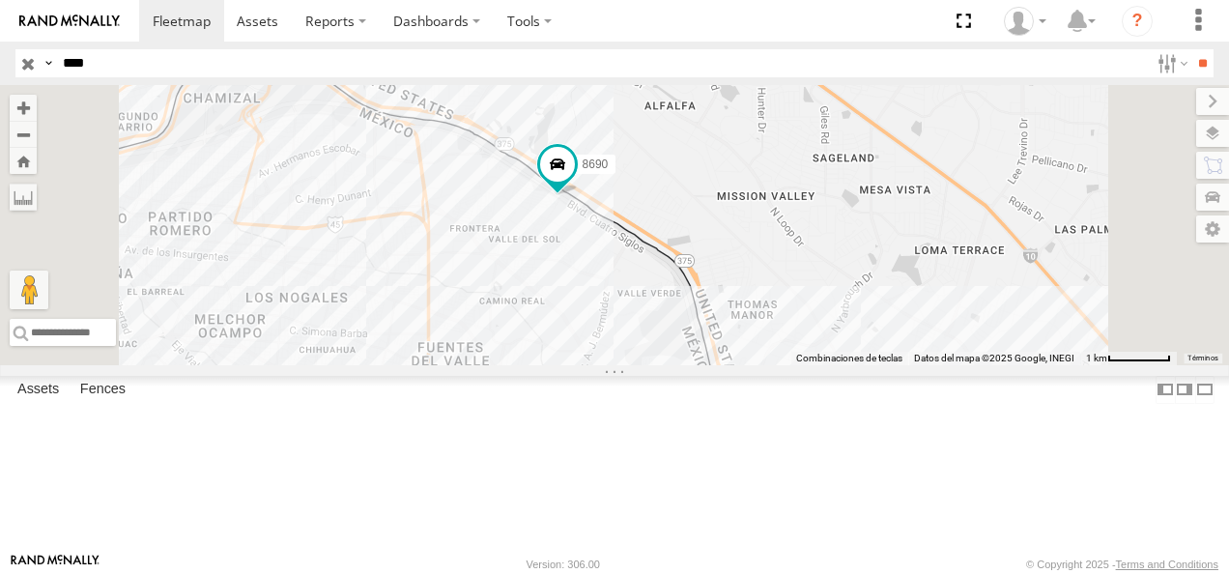
drag, startPoint x: 675, startPoint y: 313, endPoint x: 790, endPoint y: 367, distance: 127.1
click at [790, 365] on div "8690" at bounding box center [614, 225] width 1229 height 280
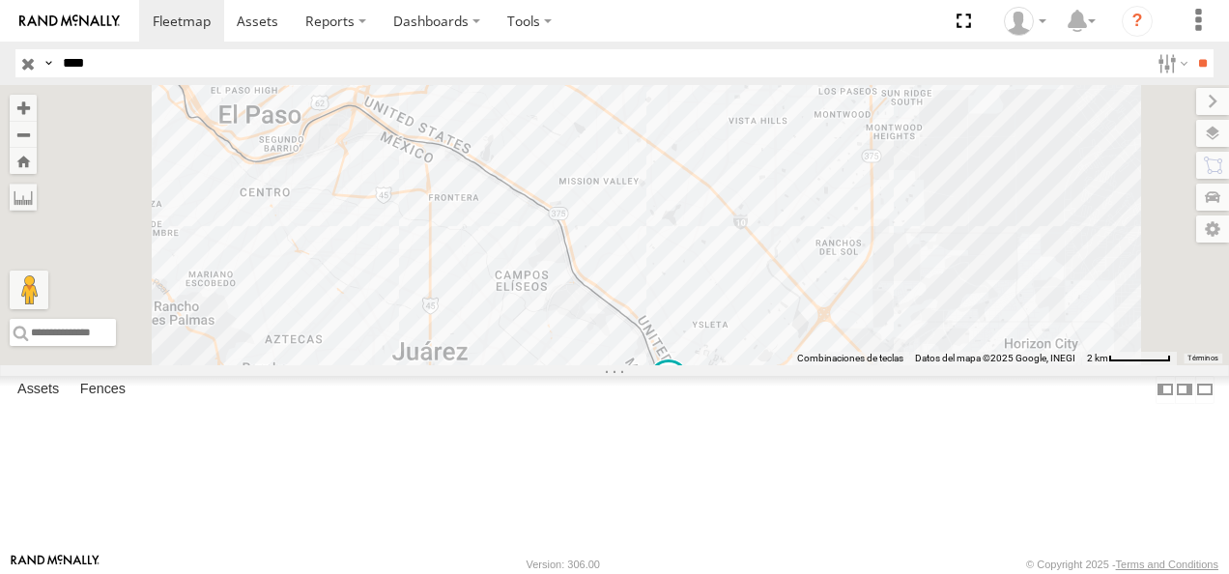
drag, startPoint x: 740, startPoint y: 460, endPoint x: 685, endPoint y: 371, distance: 104.6
click at [691, 365] on div "8690" at bounding box center [614, 225] width 1229 height 280
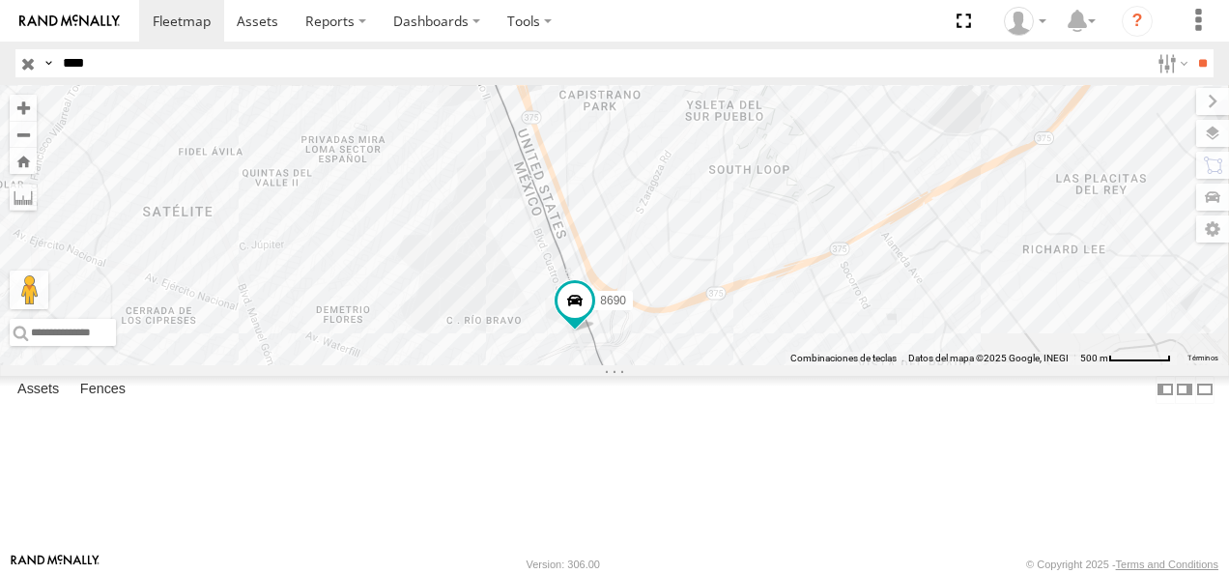
drag, startPoint x: 841, startPoint y: 391, endPoint x: 772, endPoint y: 255, distance: 152.9
click at [772, 255] on div "8690" at bounding box center [614, 225] width 1229 height 280
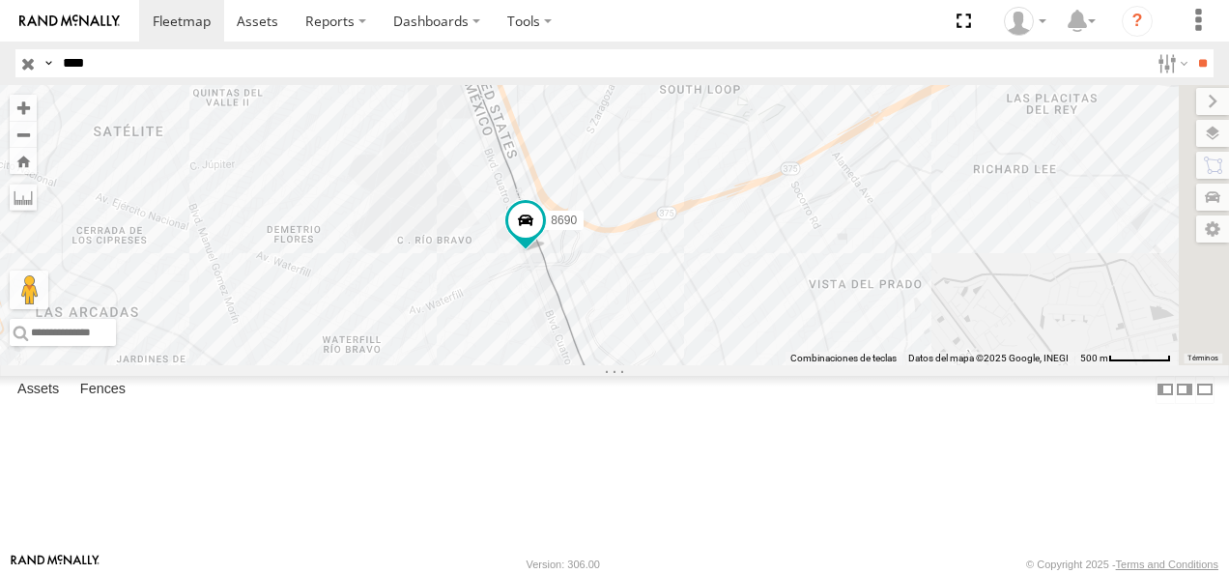
drag, startPoint x: 798, startPoint y: 428, endPoint x: 755, endPoint y: 370, distance: 71.9
click at [755, 365] on div "8690" at bounding box center [614, 225] width 1229 height 280
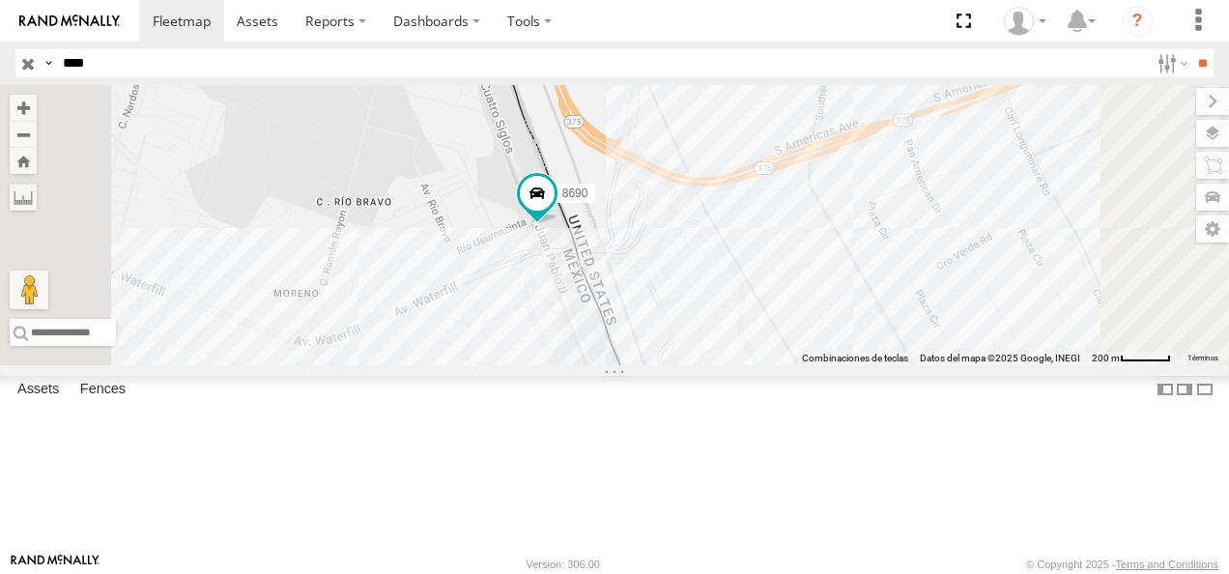
drag, startPoint x: 102, startPoint y: 66, endPoint x: 1, endPoint y: 84, distance: 103.1
click at [23, 68] on div "Search Query Asset ID Asset Label Registration Manufacturer Model VIN Job ID Dr…" at bounding box center [603, 63] width 1176 height 28
click at [1191, 49] on input "**" at bounding box center [1202, 63] width 22 height 28
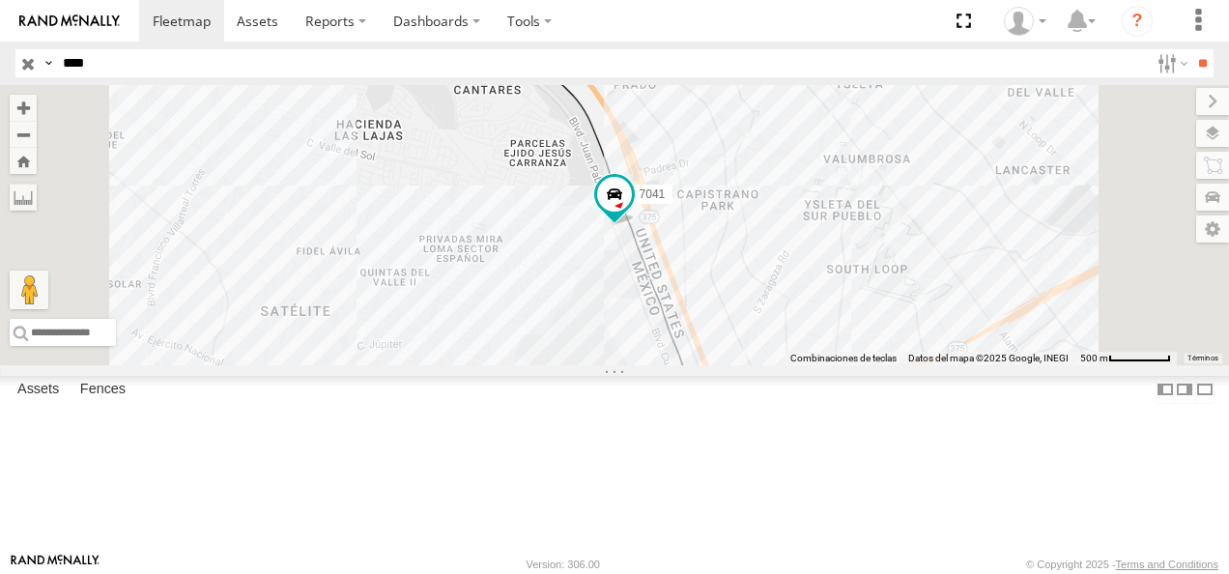
click at [0, 0] on div "FLEX NORTE" at bounding box center [0, 0] width 0 height 0
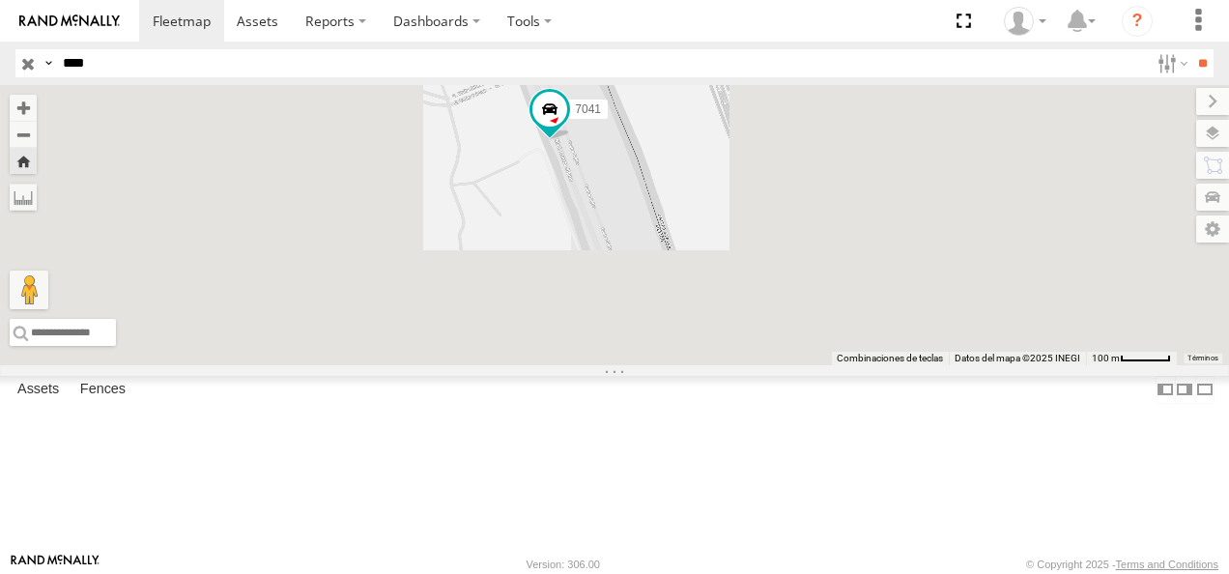
drag, startPoint x: 857, startPoint y: 415, endPoint x: 784, endPoint y: 321, distance: 119.2
click at [785, 321] on div "7041" at bounding box center [614, 225] width 1229 height 280
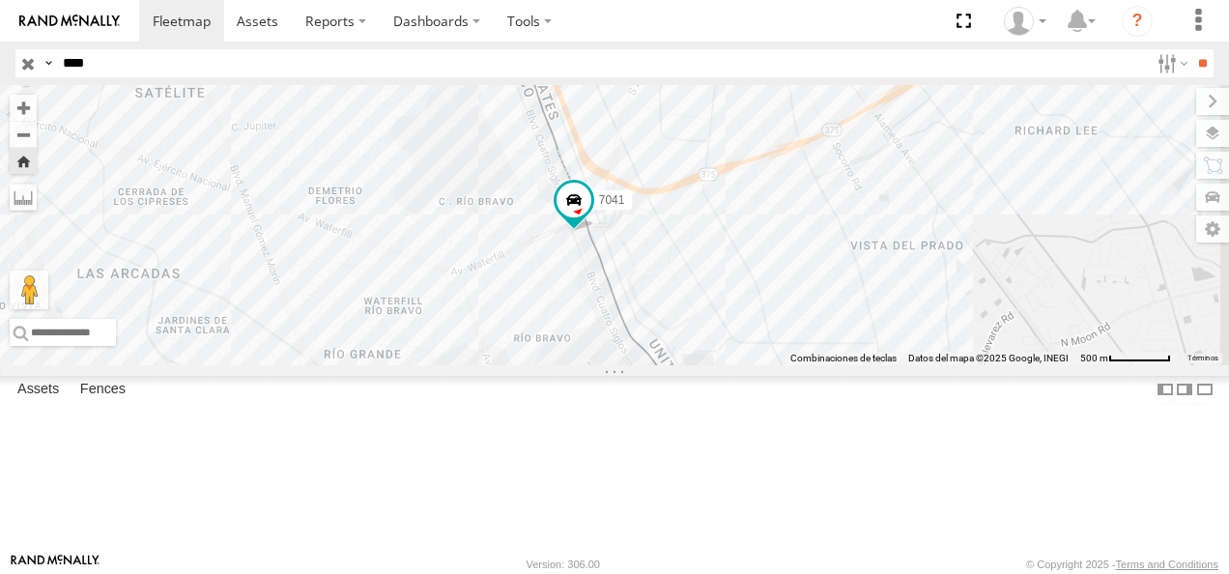
drag, startPoint x: 678, startPoint y: 303, endPoint x: 617, endPoint y: 91, distance: 221.1
click at [617, 91] on div "7041" at bounding box center [614, 225] width 1229 height 280
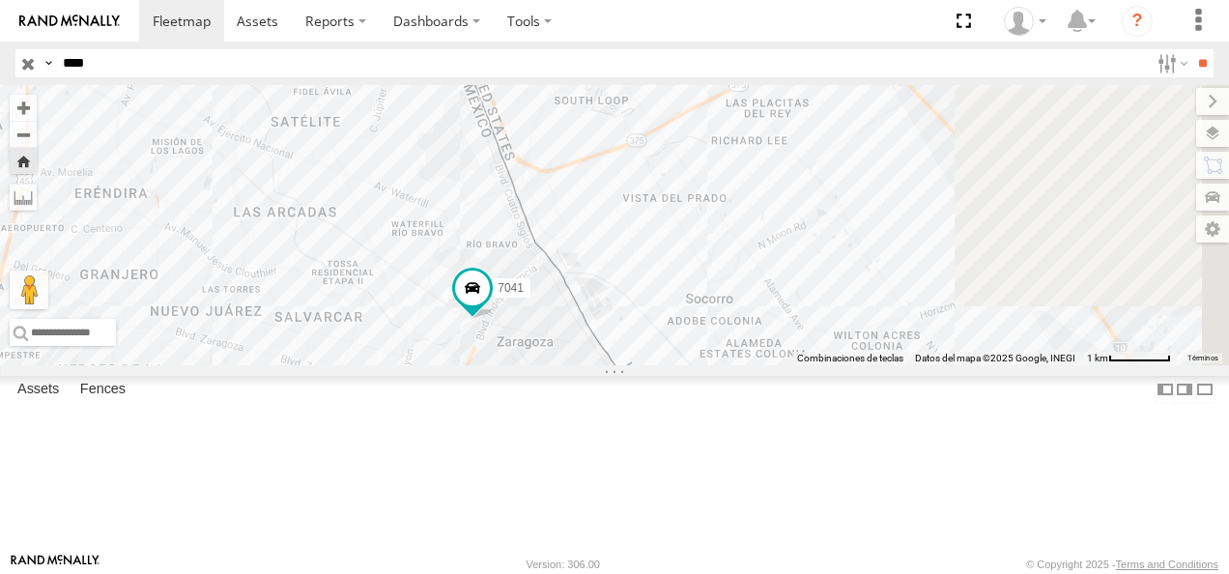
drag, startPoint x: 659, startPoint y: 464, endPoint x: 612, endPoint y: 350, distance: 123.4
click at [612, 350] on div "7041" at bounding box center [614, 225] width 1229 height 280
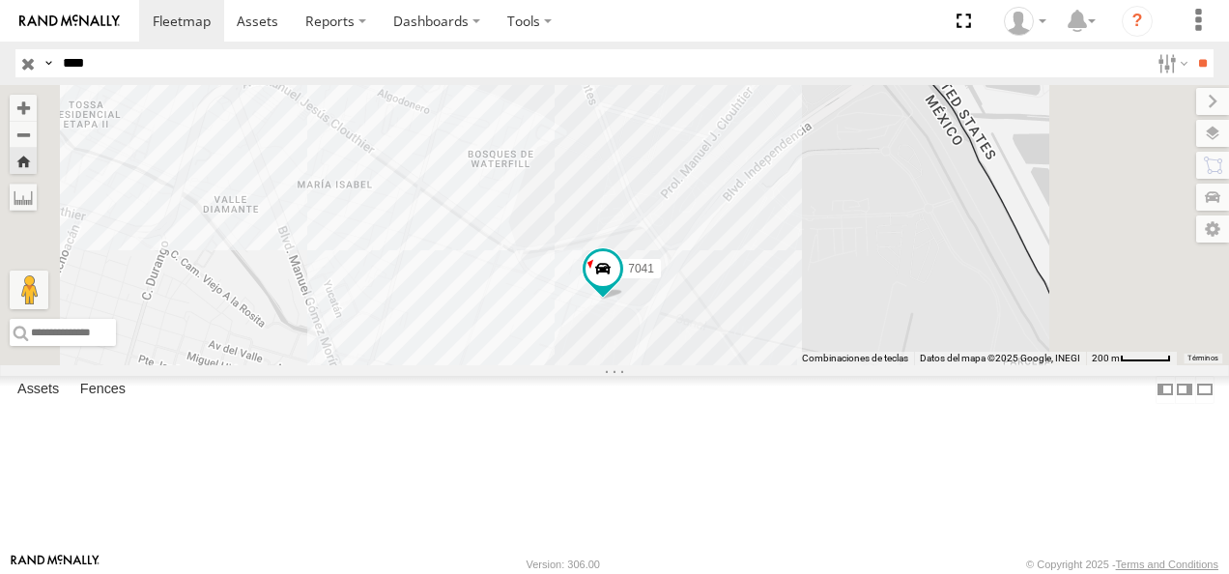
drag, startPoint x: 29, startPoint y: 72, endPoint x: 7, endPoint y: 77, distance: 22.7
click at [0, 73] on html at bounding box center [614, 287] width 1229 height 574
click at [1191, 49] on input "**" at bounding box center [1202, 63] width 22 height 28
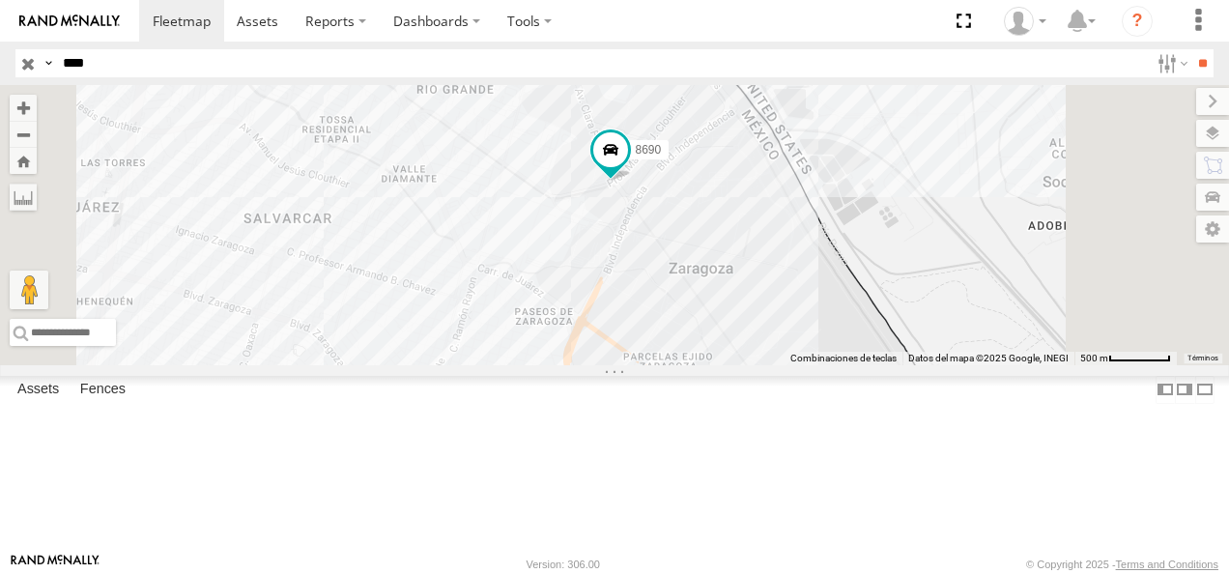
drag, startPoint x: 73, startPoint y: 59, endPoint x: -4, endPoint y: 70, distance: 78.0
click at [0, 70] on html at bounding box center [614, 287] width 1229 height 574
click at [1191, 49] on input "**" at bounding box center [1202, 63] width 22 height 28
drag, startPoint x: 95, startPoint y: 71, endPoint x: 0, endPoint y: 69, distance: 94.7
click at [0, 69] on header "Search Query Asset ID Asset Label Registration Manufacturer Model VIN Job ID" at bounding box center [614, 63] width 1229 height 43
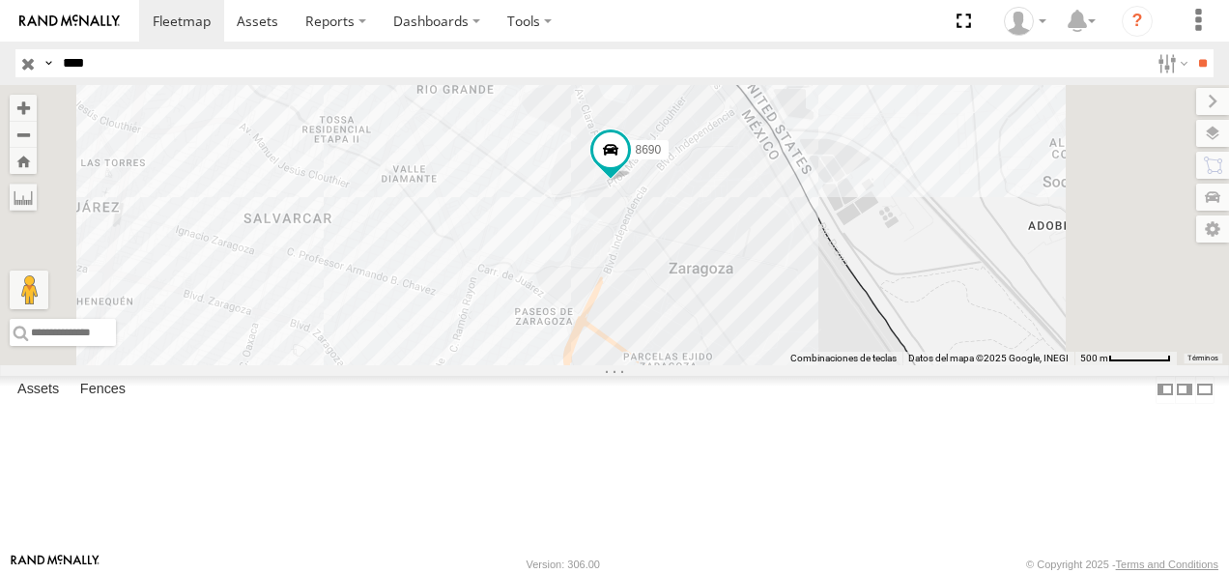
drag, startPoint x: 94, startPoint y: 71, endPoint x: 17, endPoint y: 61, distance: 77.1
click at [17, 61] on div "Search Query Asset ID Asset Label Registration Manufacturer Model VIN Job ID Dr…" at bounding box center [603, 63] width 1176 height 28
click at [1191, 49] on input "**" at bounding box center [1202, 63] width 22 height 28
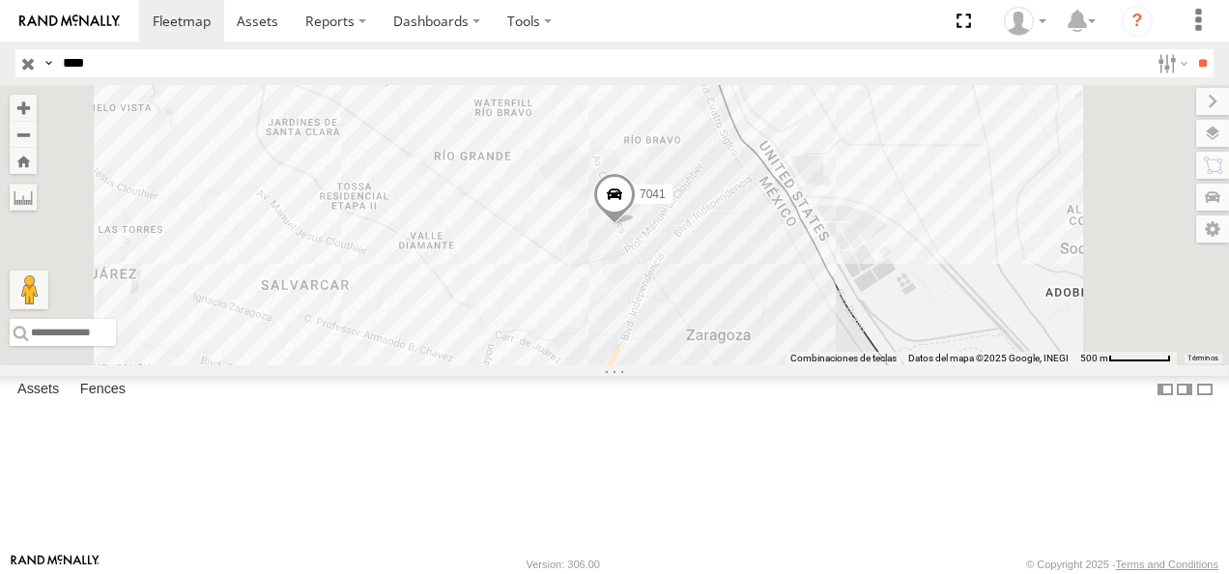
drag, startPoint x: 118, startPoint y: 70, endPoint x: 24, endPoint y: 67, distance: 93.8
click at [24, 67] on div "Search Query Asset ID Asset Label Registration Manufacturer Model VIN Job ID Dr…" at bounding box center [603, 63] width 1176 height 28
click at [1191, 49] on input "**" at bounding box center [1202, 63] width 22 height 28
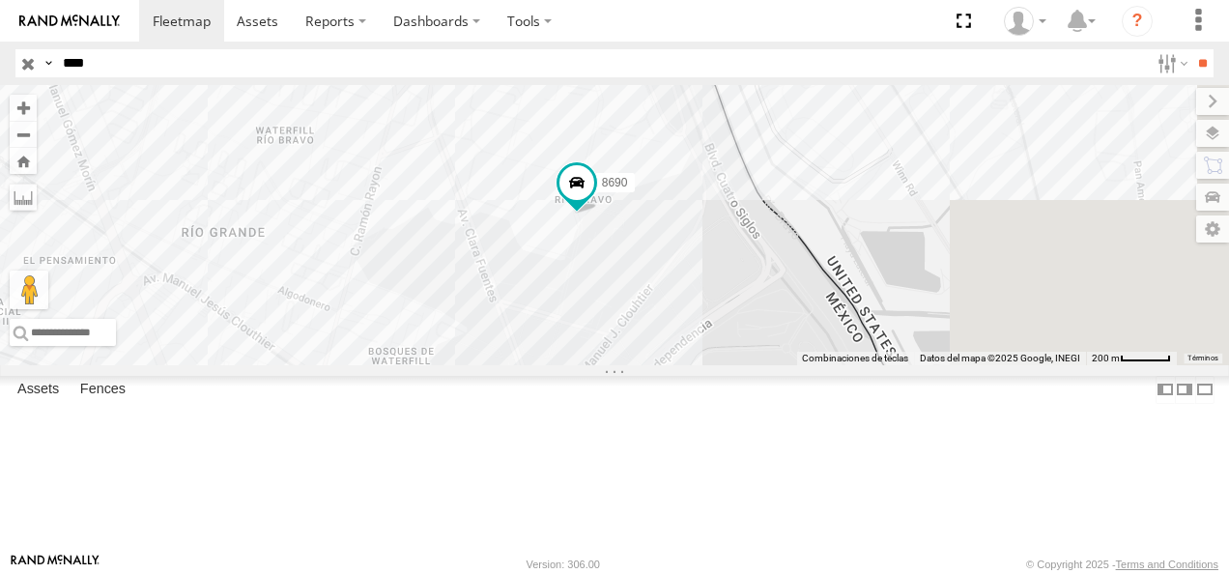
drag, startPoint x: 828, startPoint y: 359, endPoint x: 749, endPoint y: 379, distance: 81.5
click at [749, 365] on div "8690" at bounding box center [614, 225] width 1229 height 280
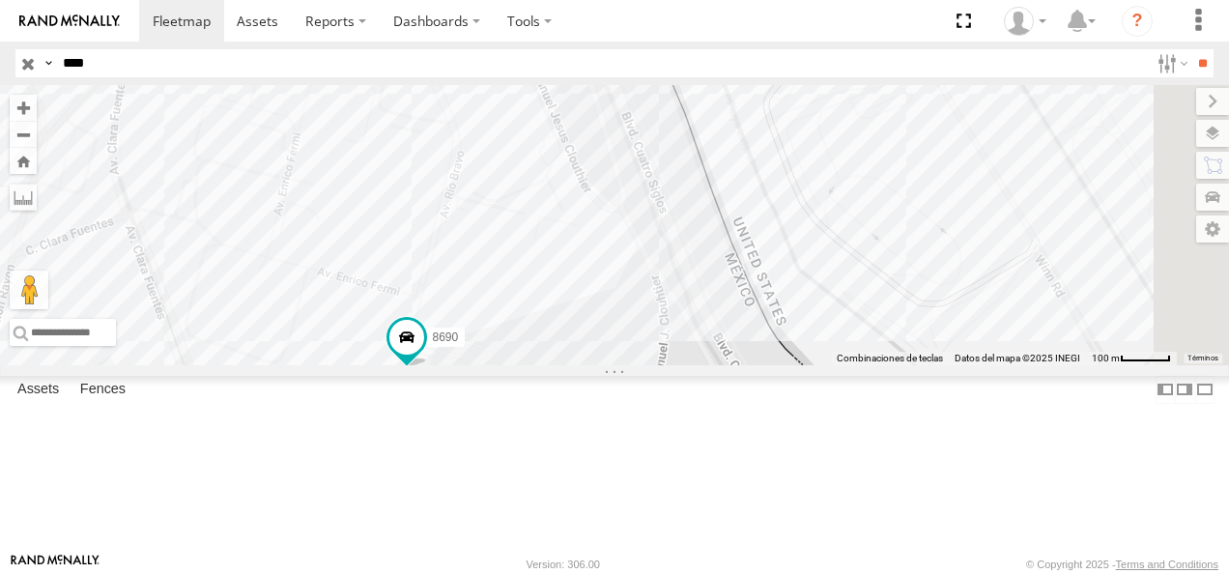
drag, startPoint x: 761, startPoint y: 381, endPoint x: 582, endPoint y: 569, distance: 260.3
click at [582, 569] on body at bounding box center [614, 287] width 1229 height 574
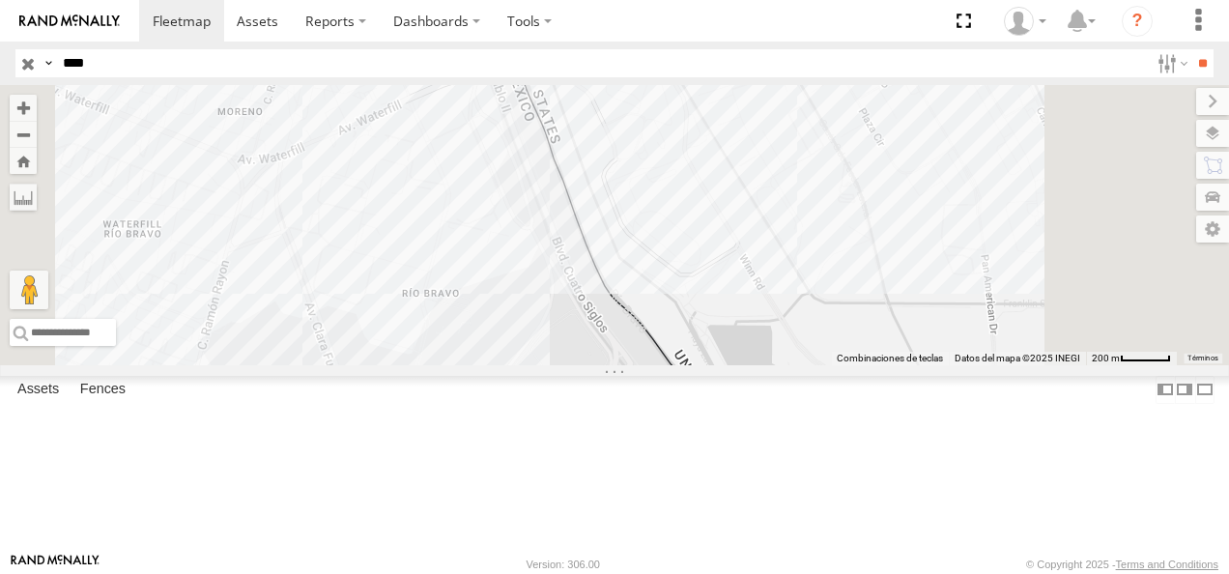
click at [0, 0] on div "8690" at bounding box center [0, 0] width 0 height 0
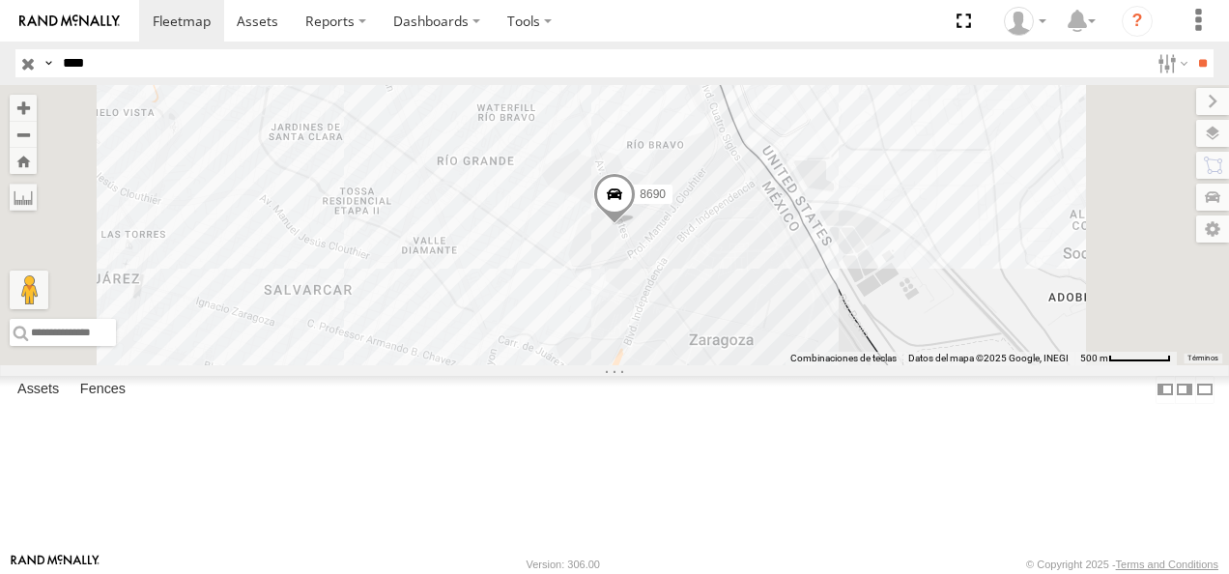
drag, startPoint x: 102, startPoint y: 71, endPoint x: 43, endPoint y: 70, distance: 59.9
click at [43, 70] on div "Search Query Asset ID Asset Label Registration Manufacturer Model VIN Job ID Dr…" at bounding box center [603, 63] width 1176 height 28
click at [1191, 49] on input "**" at bounding box center [1202, 63] width 22 height 28
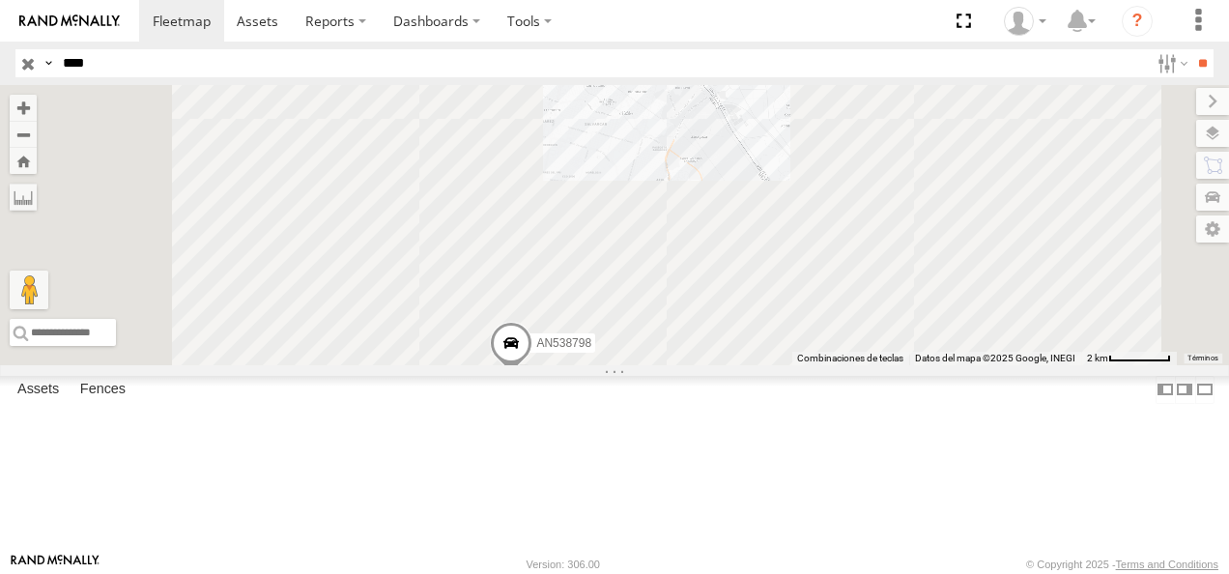
click at [0, 0] on div "FLEX NORTE" at bounding box center [0, 0] width 0 height 0
drag, startPoint x: 110, startPoint y: 68, endPoint x: 55, endPoint y: 68, distance: 55.1
click at [55, 68] on div "Search Query Asset ID Asset Label Registration Manufacturer Model VIN Job ID Dr…" at bounding box center [603, 63] width 1176 height 28
click at [1191, 49] on input "**" at bounding box center [1202, 63] width 22 height 28
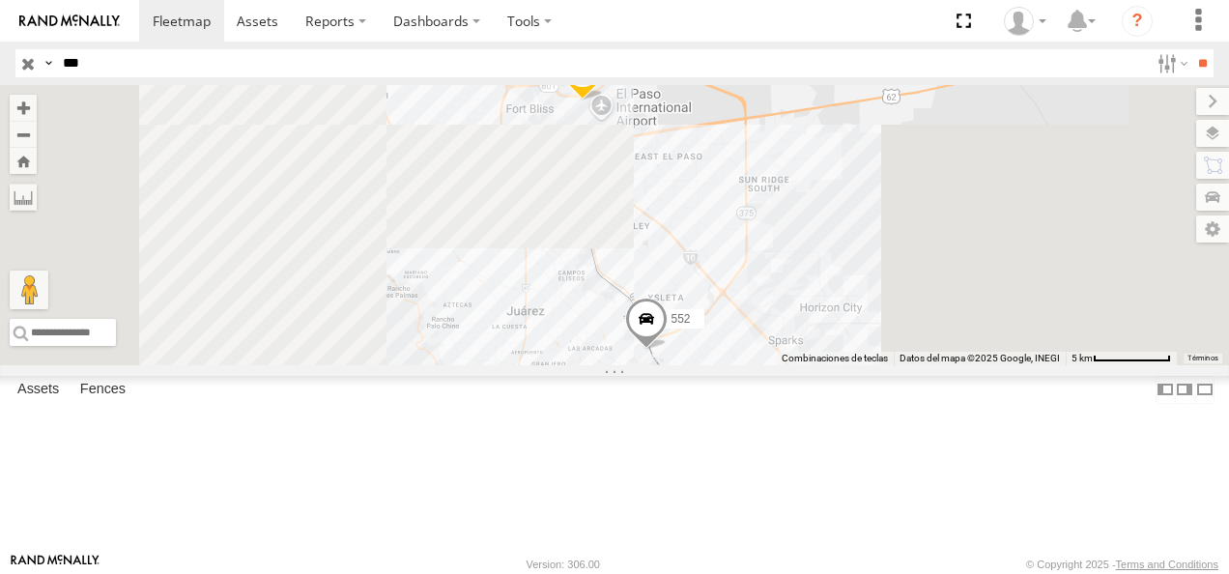
click at [0, 0] on div "552" at bounding box center [0, 0] width 0 height 0
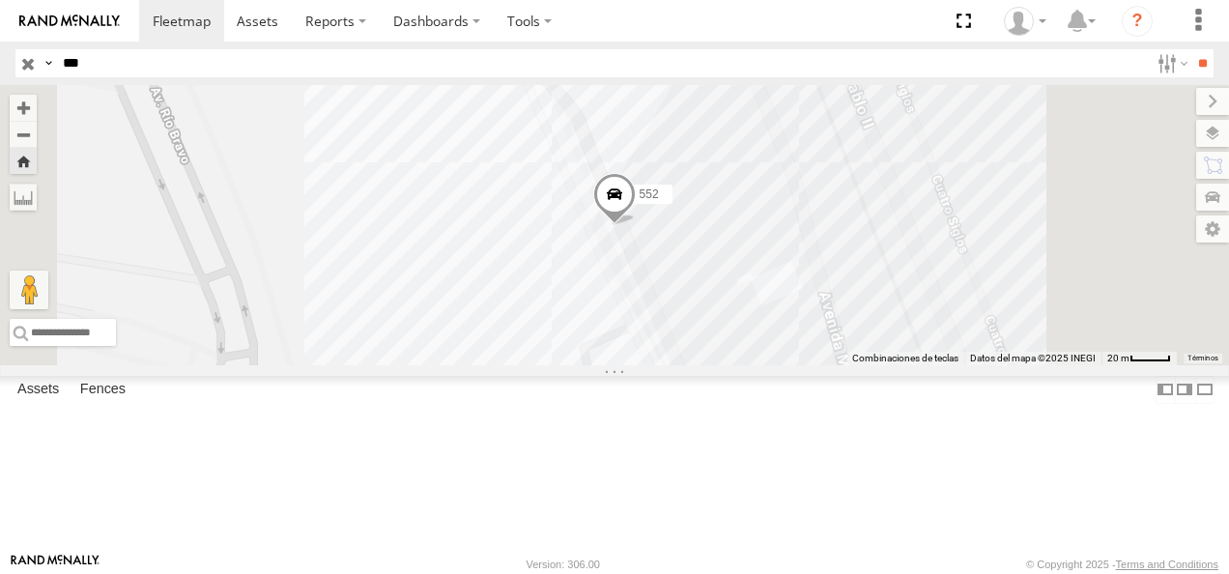
click at [636, 226] on span at bounding box center [614, 200] width 43 height 52
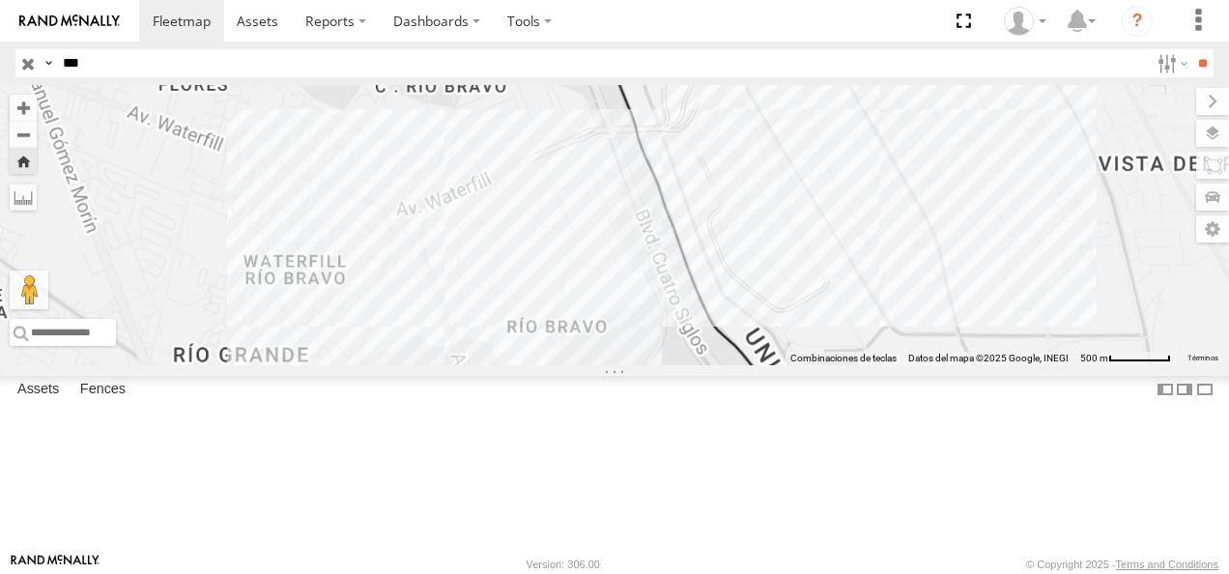
drag, startPoint x: 75, startPoint y: 54, endPoint x: 44, endPoint y: 50, distance: 31.2
click at [48, 50] on div "Search Query Asset ID Asset Label Registration Manufacturer Model VIN Job ID Dr…" at bounding box center [603, 63] width 1176 height 28
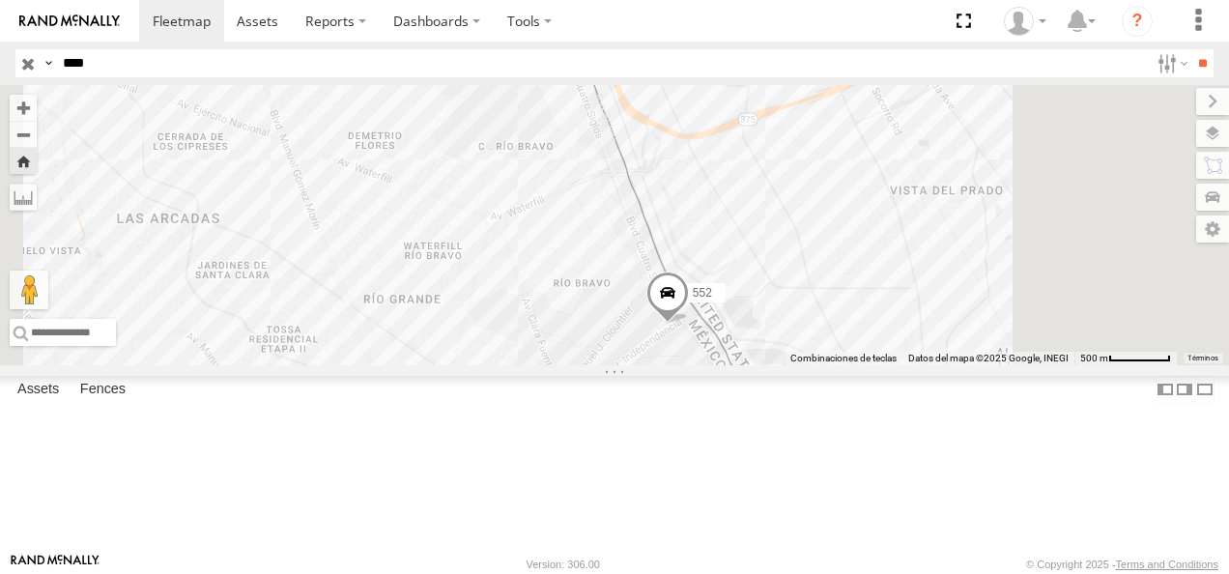
type input "****"
click at [1191, 49] on input "**" at bounding box center [1202, 63] width 22 height 28
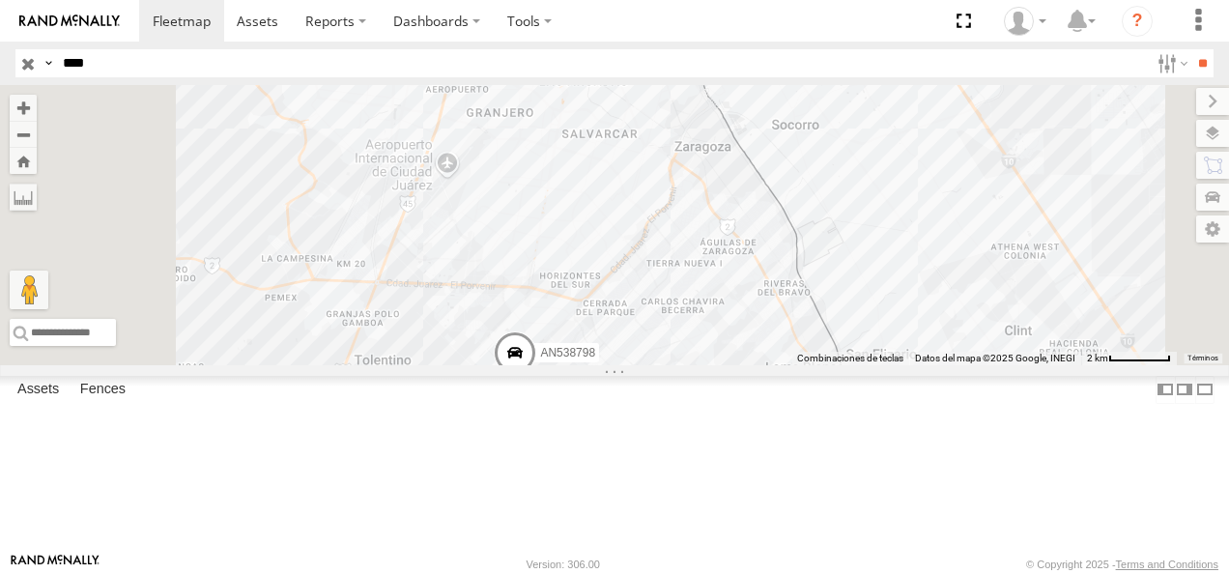
click at [0, 0] on div "FLEX NORTE" at bounding box center [0, 0] width 0 height 0
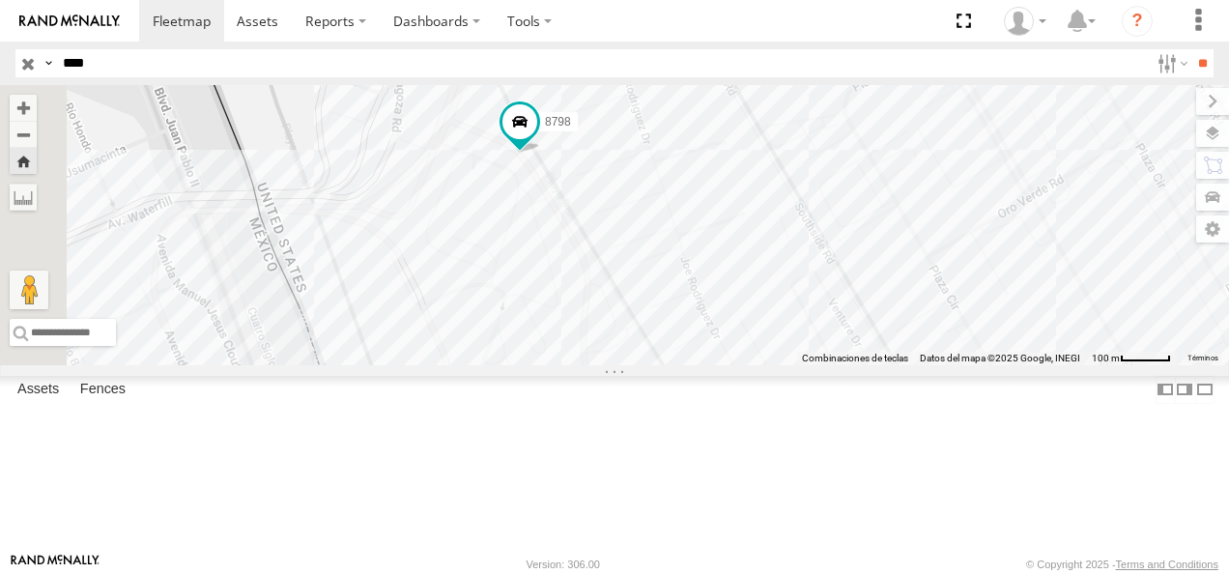
drag, startPoint x: 571, startPoint y: 264, endPoint x: 781, endPoint y: 301, distance: 213.0
click at [778, 301] on div "8798" at bounding box center [614, 225] width 1229 height 280
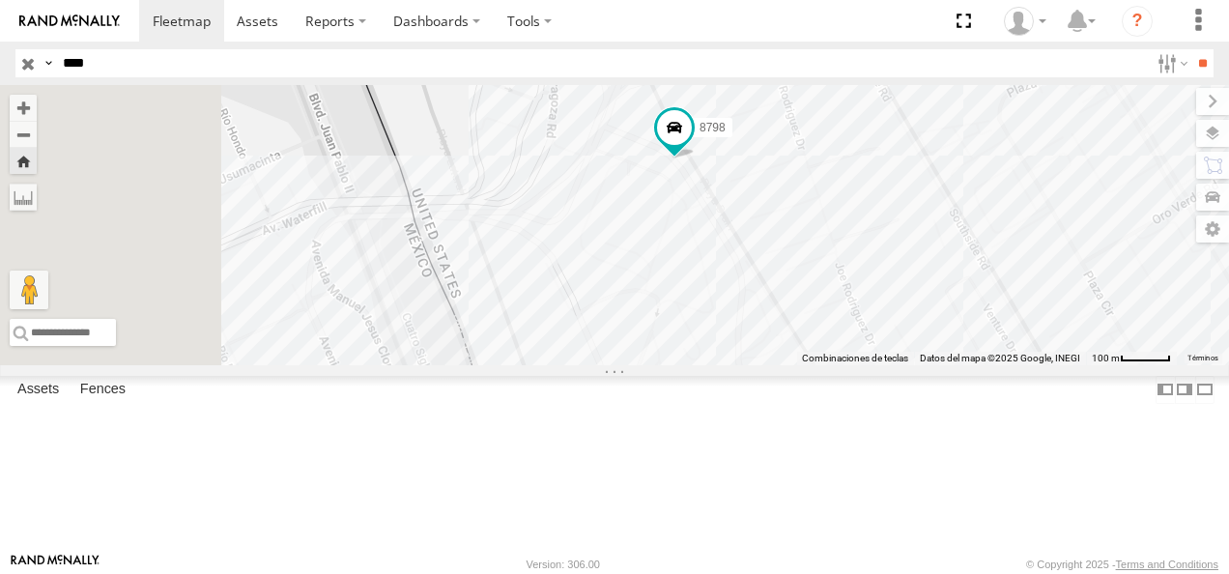
click at [29, 66] on div "Search Query Asset ID Asset Label Registration Manufacturer Model VIN Job ID Dr…" at bounding box center [603, 63] width 1176 height 28
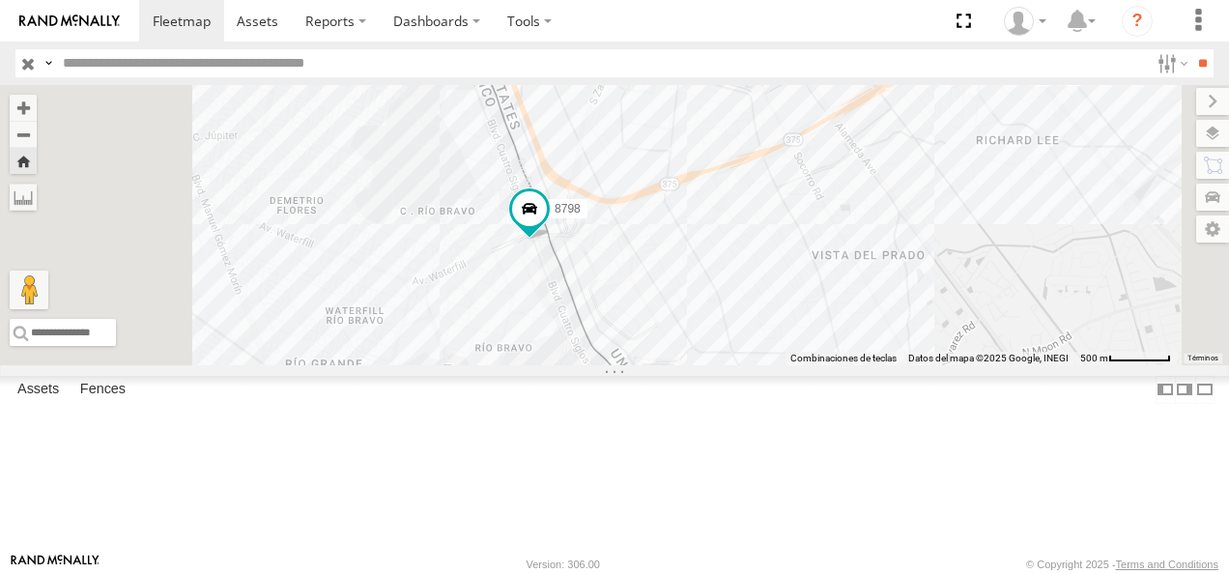
click at [126, 58] on input "text" at bounding box center [602, 63] width 1094 height 28
click at [1191, 49] on input "**" at bounding box center [1202, 63] width 22 height 28
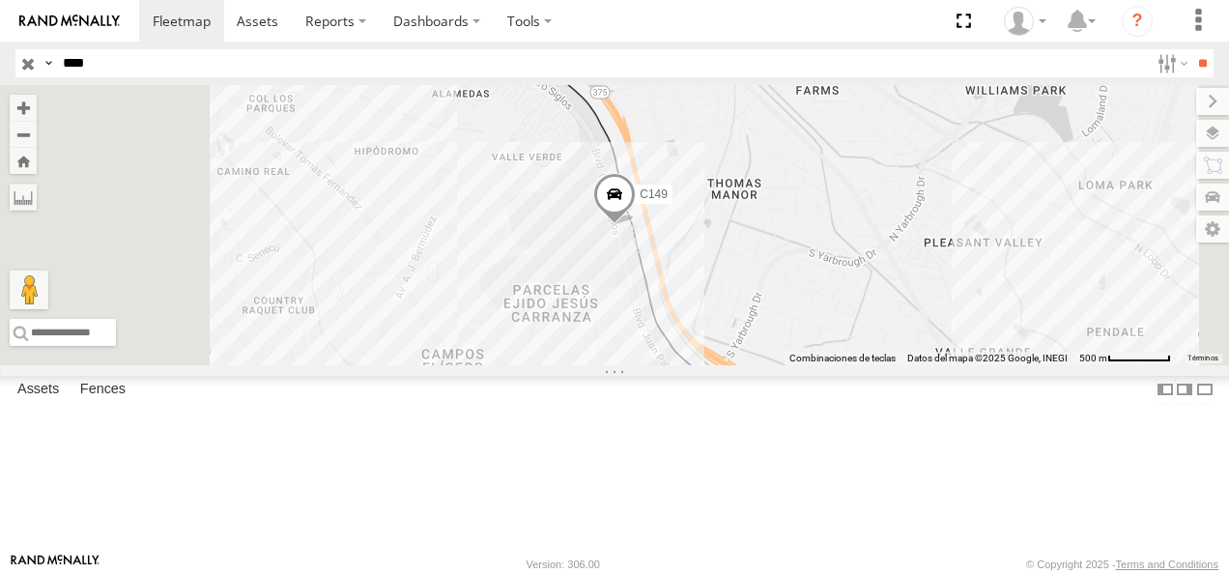
click at [0, 0] on div "C149" at bounding box center [0, 0] width 0 height 0
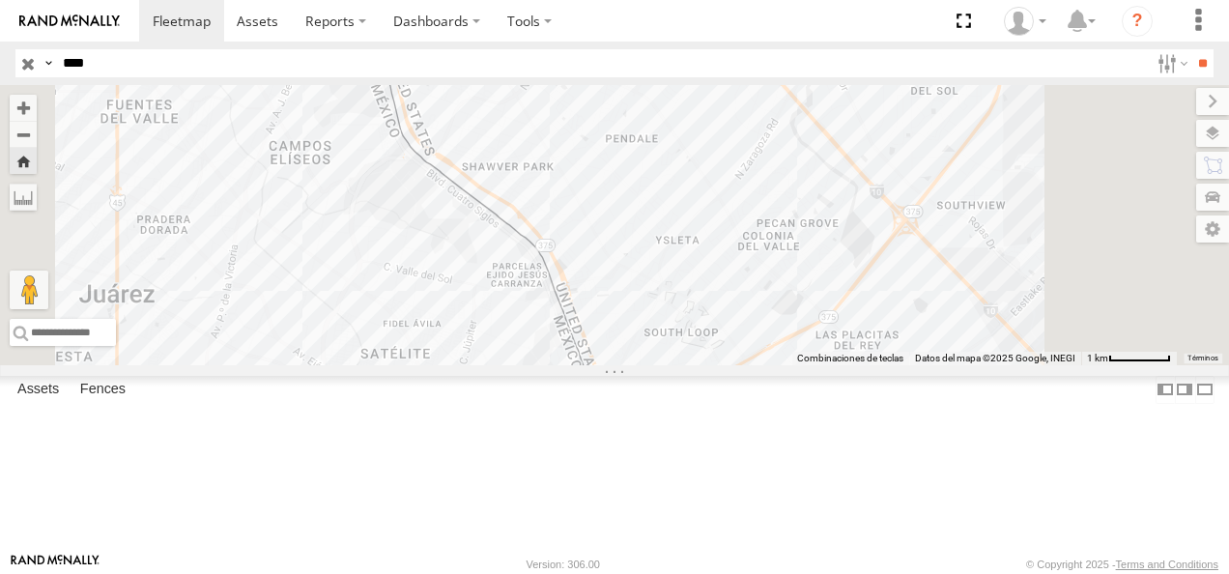
drag, startPoint x: 672, startPoint y: 427, endPoint x: 624, endPoint y: 223, distance: 209.5
click at [624, 226] on div "C149" at bounding box center [614, 225] width 1229 height 280
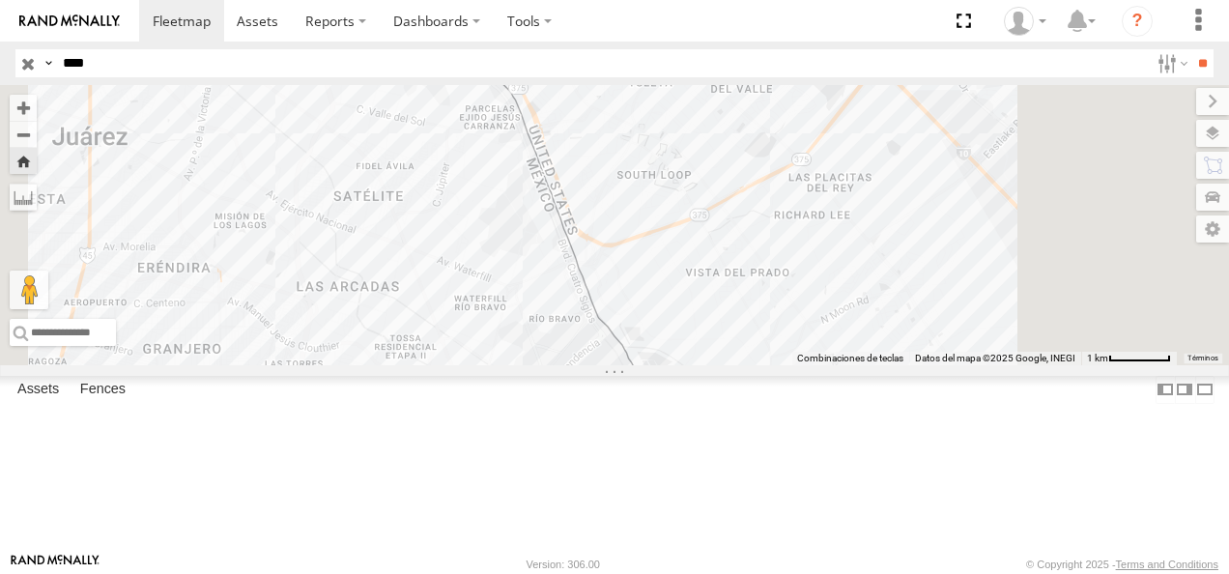
click at [25, 60] on div "Search Query Asset ID Asset Label Registration Manufacturer Model VIN Job ID Dr…" at bounding box center [603, 63] width 1176 height 28
click at [1191, 49] on input "**" at bounding box center [1202, 63] width 22 height 28
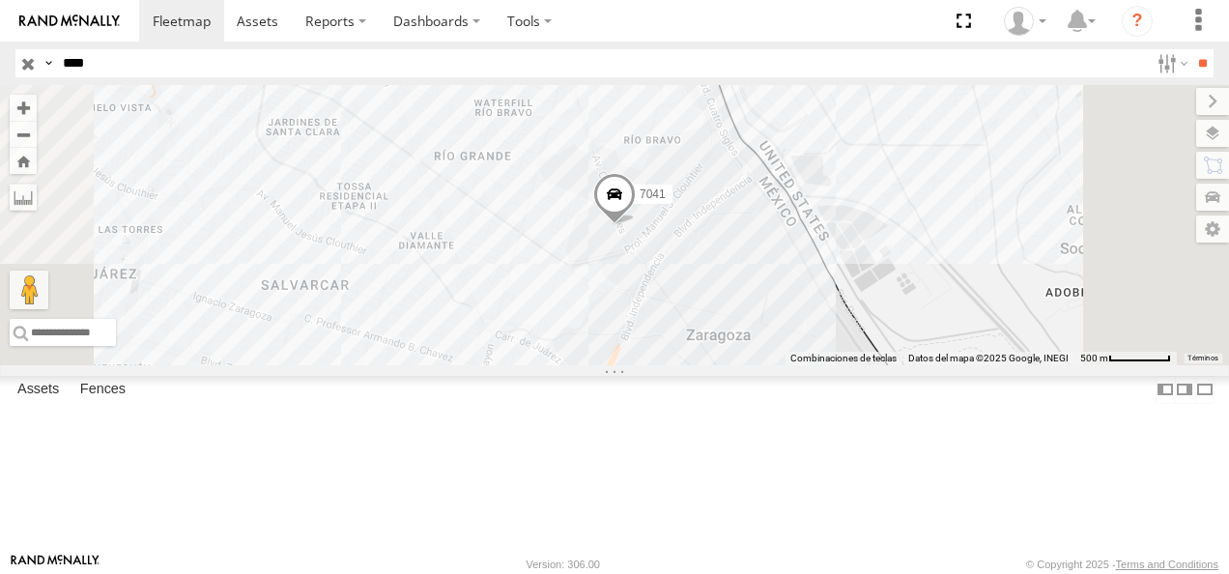
drag, startPoint x: 126, startPoint y: 69, endPoint x: 27, endPoint y: 61, distance: 98.8
click at [27, 61] on div "Search Query Asset ID Asset Label Registration Manufacturer Model VIN Job ID Dr…" at bounding box center [603, 63] width 1176 height 28
click at [1191, 49] on input "**" at bounding box center [1202, 63] width 22 height 28
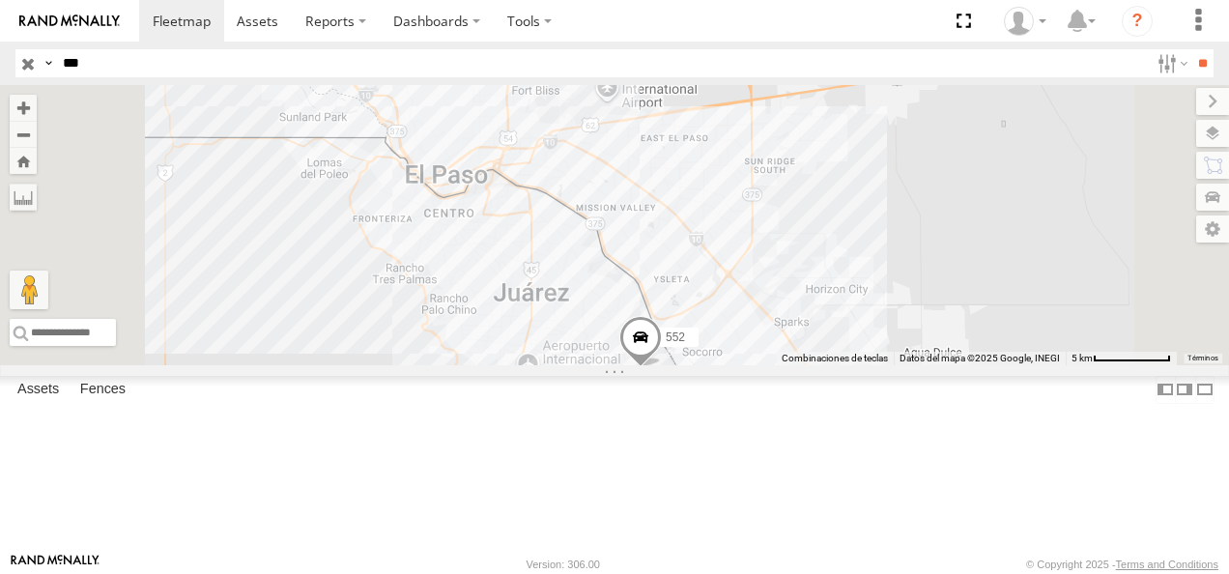
click at [0, 0] on div "552" at bounding box center [0, 0] width 0 height 0
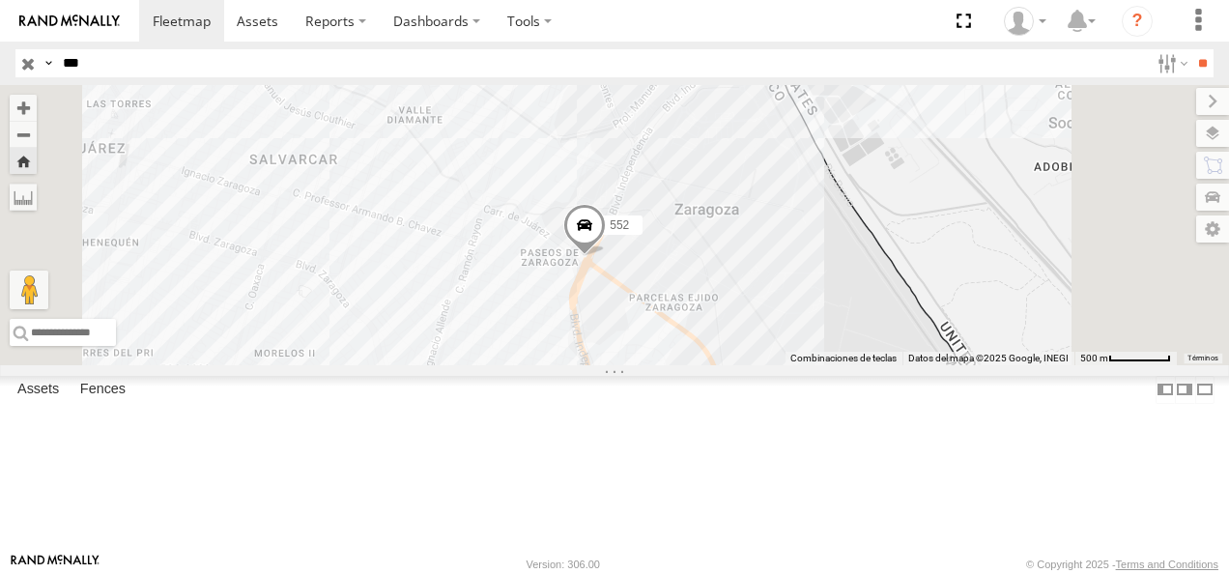
drag, startPoint x: 736, startPoint y: 350, endPoint x: 765, endPoint y: 384, distance: 45.3
click at [765, 365] on div "552" at bounding box center [614, 225] width 1229 height 280
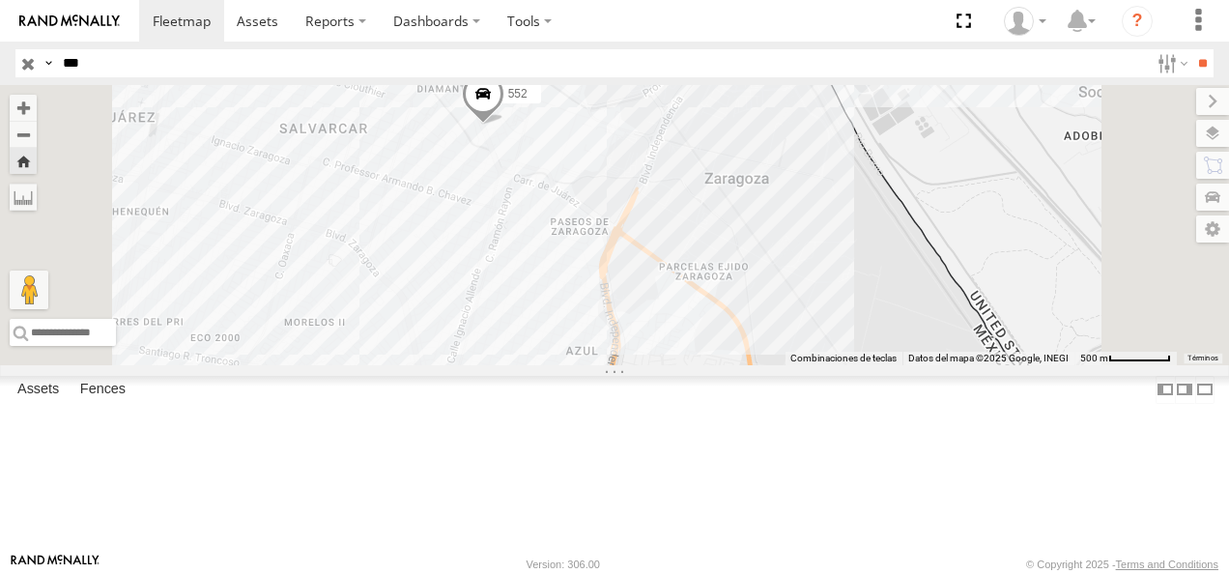
drag, startPoint x: 95, startPoint y: 65, endPoint x: 24, endPoint y: 65, distance: 70.5
click at [24, 65] on div "Search Query Asset ID Asset Label Registration Manufacturer Model VIN Job ID Dr…" at bounding box center [603, 63] width 1176 height 28
click at [0, 0] on div "552" at bounding box center [0, 0] width 0 height 0
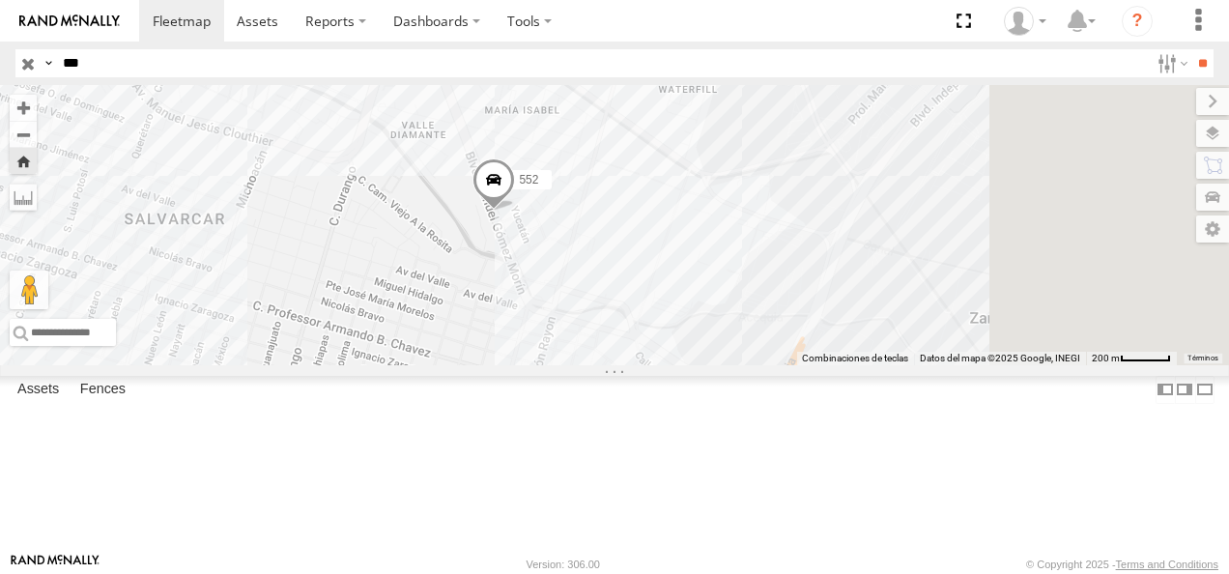
drag, startPoint x: 622, startPoint y: 301, endPoint x: 705, endPoint y: 347, distance: 94.7
click at [703, 346] on div "552" at bounding box center [614, 225] width 1229 height 280
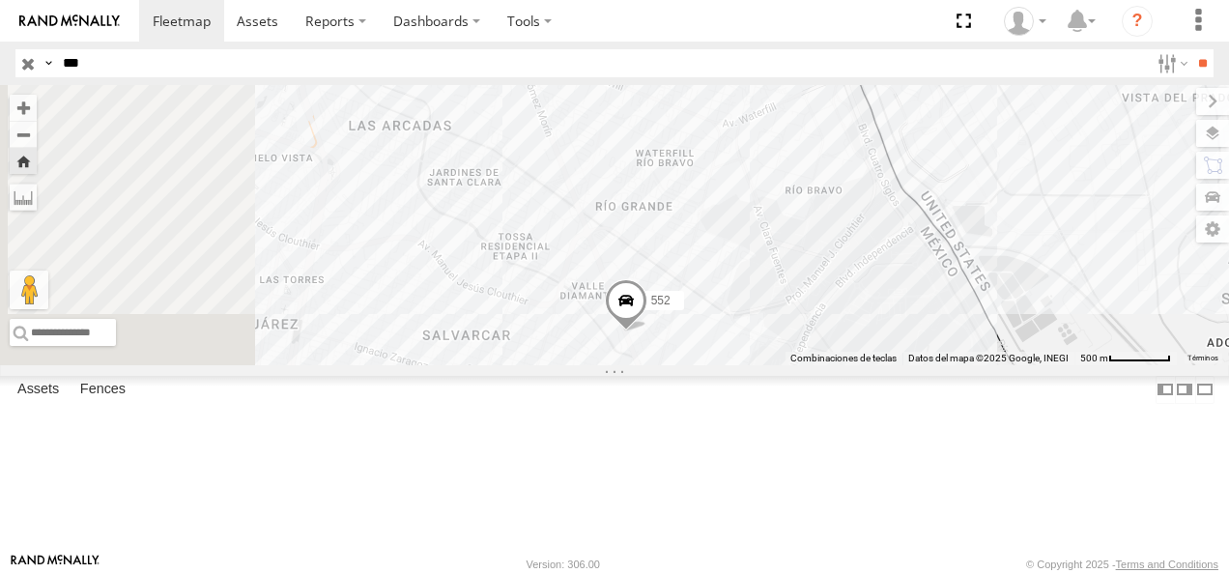
drag, startPoint x: 641, startPoint y: 367, endPoint x: 738, endPoint y: 446, distance: 125.7
click at [738, 365] on div "552" at bounding box center [614, 225] width 1229 height 280
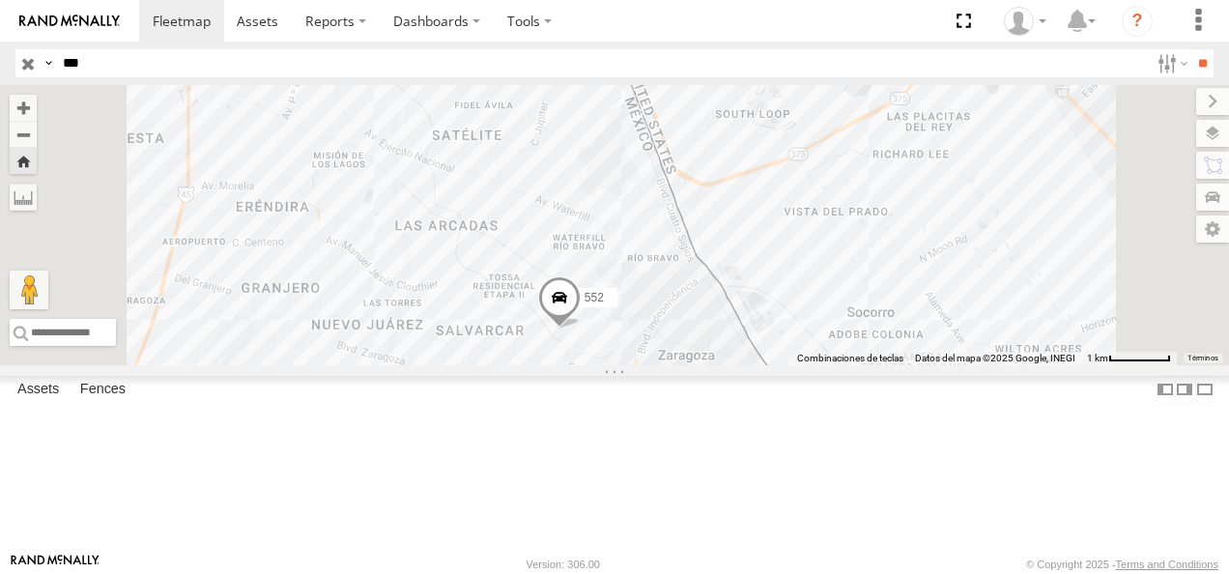
drag, startPoint x: 124, startPoint y: 62, endPoint x: -4, endPoint y: 70, distance: 127.8
click at [0, 70] on html at bounding box center [614, 287] width 1229 height 574
click at [1191, 49] on input "**" at bounding box center [1202, 63] width 22 height 28
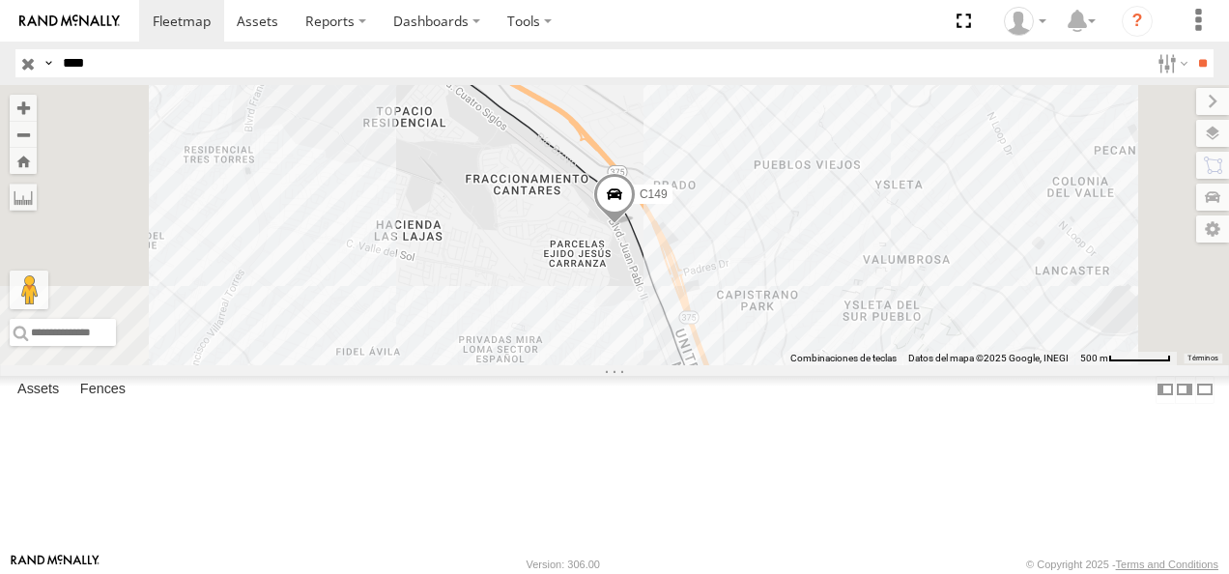
click at [0, 0] on div "C149" at bounding box center [0, 0] width 0 height 0
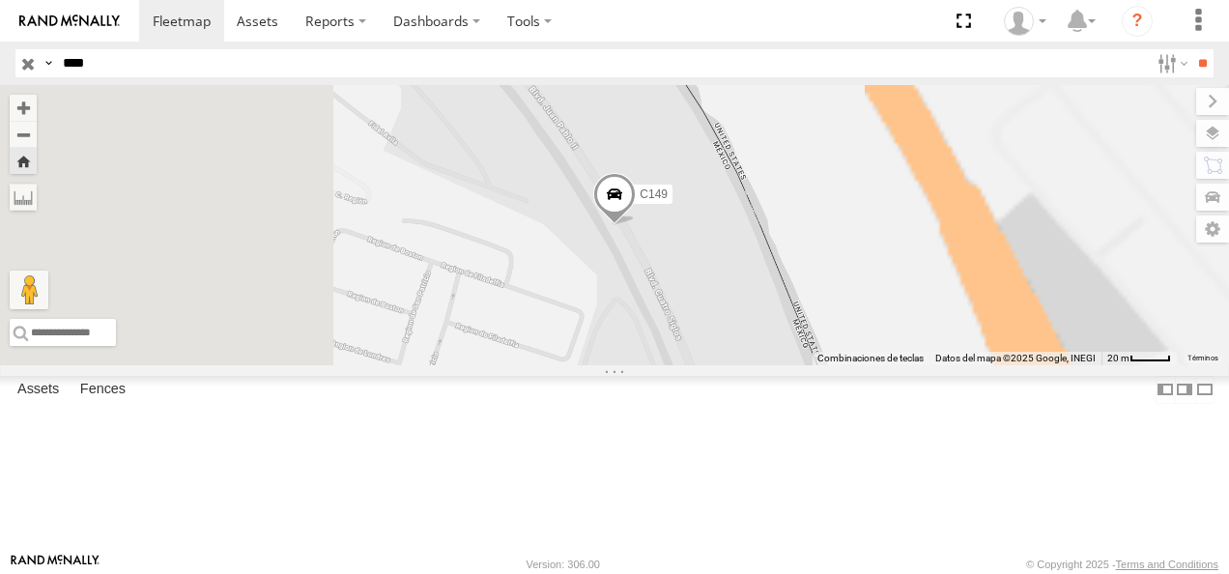
click at [636, 226] on span at bounding box center [614, 200] width 43 height 52
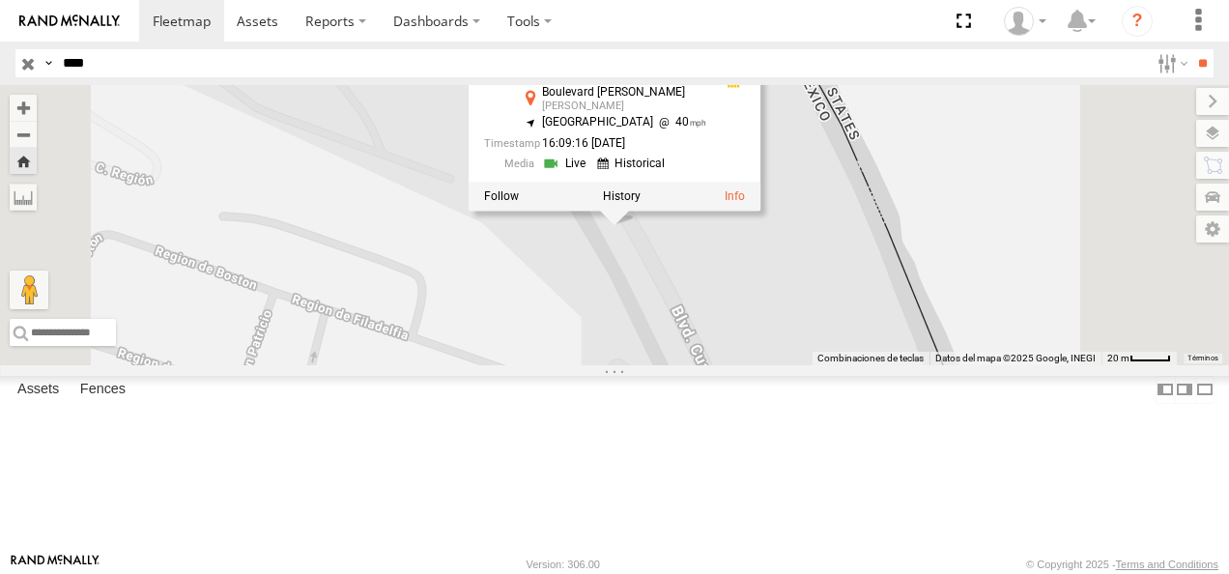
click at [750, 212] on div at bounding box center [615, 197] width 292 height 29
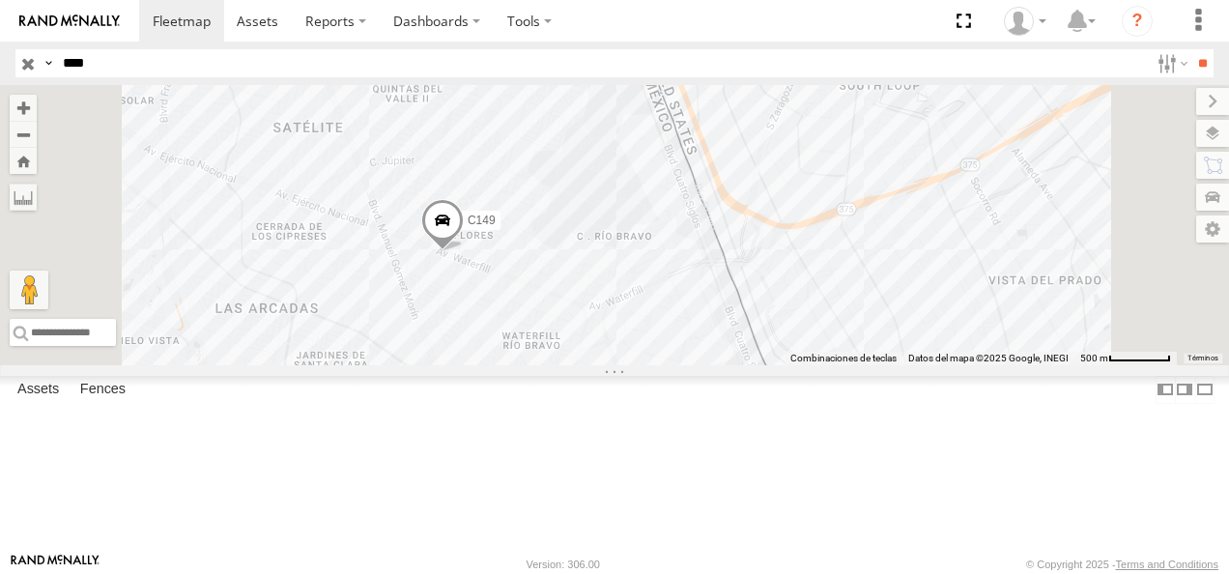
click at [0, 0] on div "C149" at bounding box center [0, 0] width 0 height 0
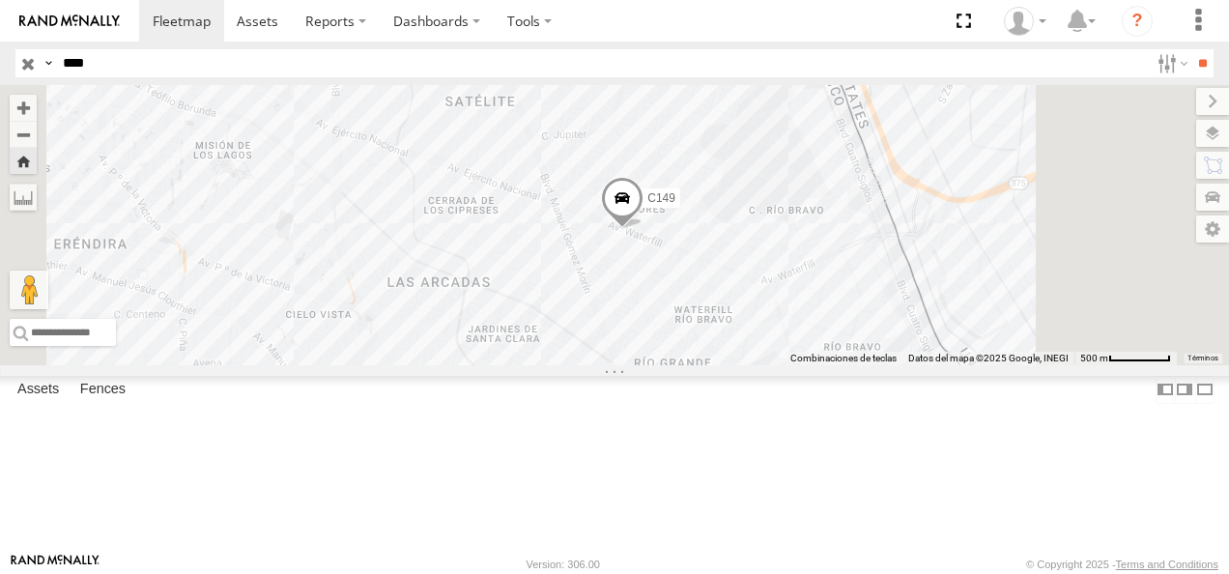
drag, startPoint x: 120, startPoint y: 60, endPoint x: -2, endPoint y: 74, distance: 122.6
click at [0, 74] on html at bounding box center [614, 287] width 1229 height 574
type input "*"
click at [1191, 49] on input "**" at bounding box center [1202, 63] width 22 height 28
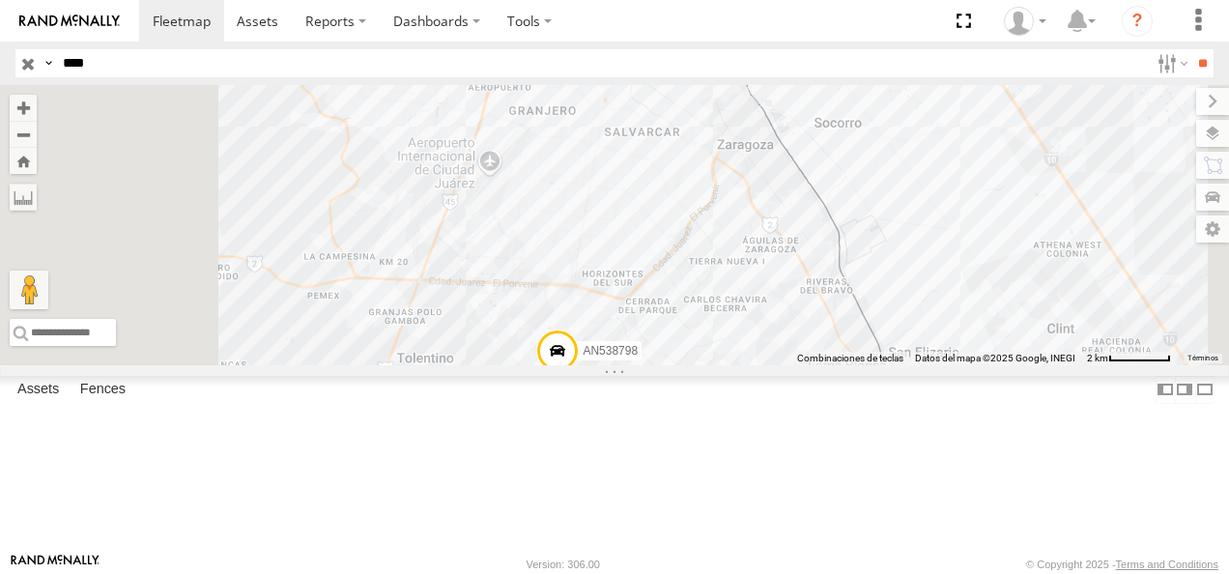
click at [0, 0] on div "8798" at bounding box center [0, 0] width 0 height 0
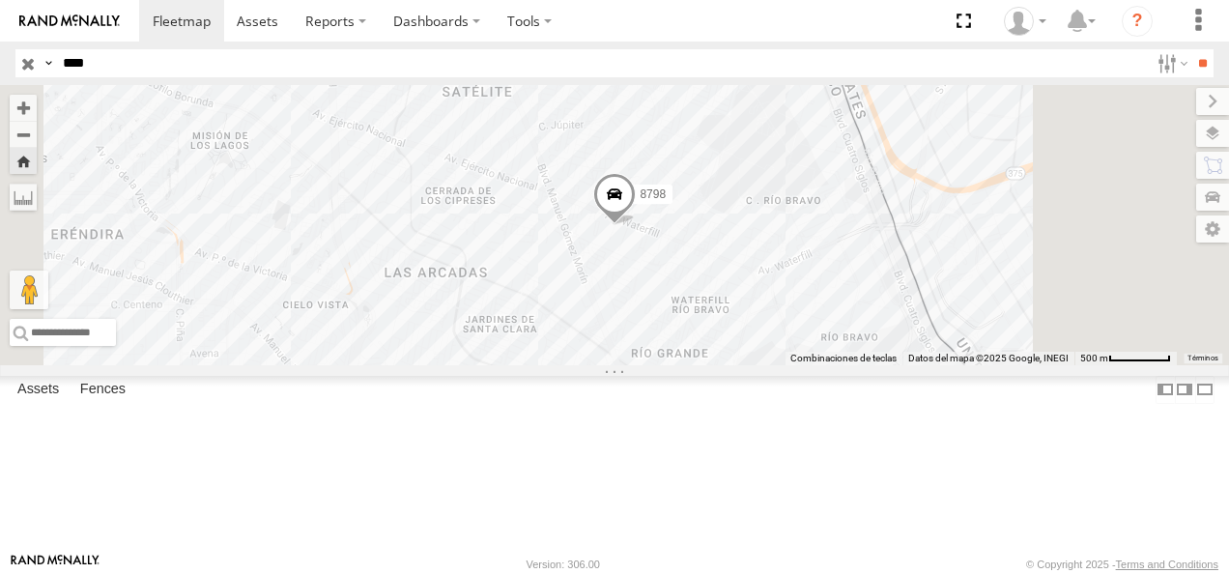
drag, startPoint x: 139, startPoint y: 68, endPoint x: 31, endPoint y: 64, distance: 108.3
click at [41, 61] on div "Search Query Asset ID Asset Label Registration Manufacturer Model VIN Job ID Dr…" at bounding box center [603, 63] width 1176 height 28
type input "****"
click at [1191, 49] on input "**" at bounding box center [1202, 63] width 22 height 28
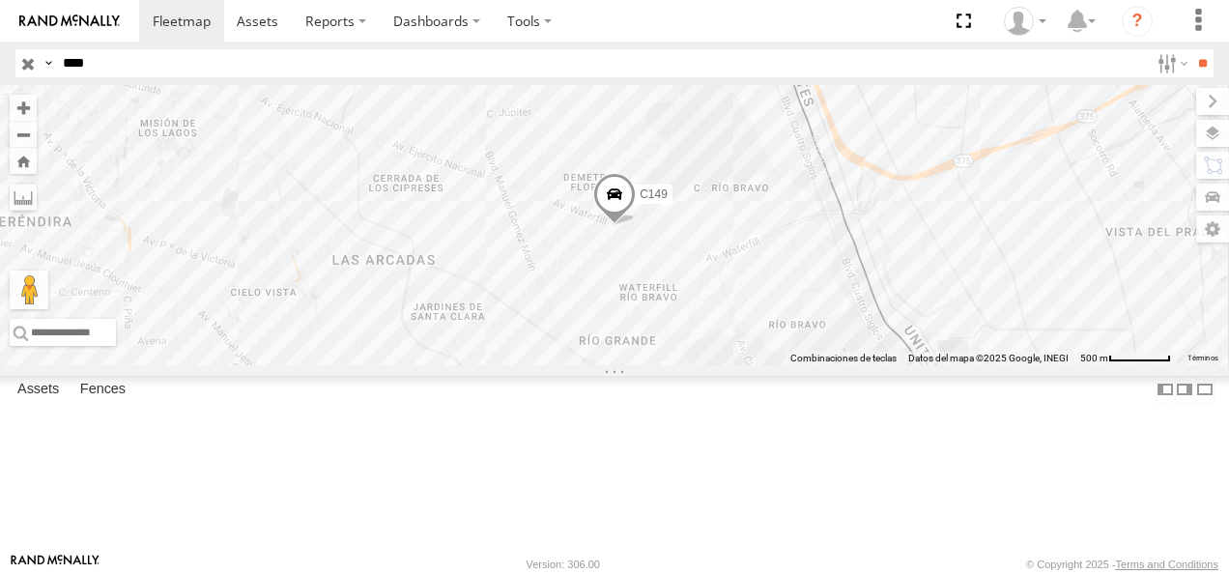
click at [0, 0] on div "C149" at bounding box center [0, 0] width 0 height 0
